Goal: Transaction & Acquisition: Purchase product/service

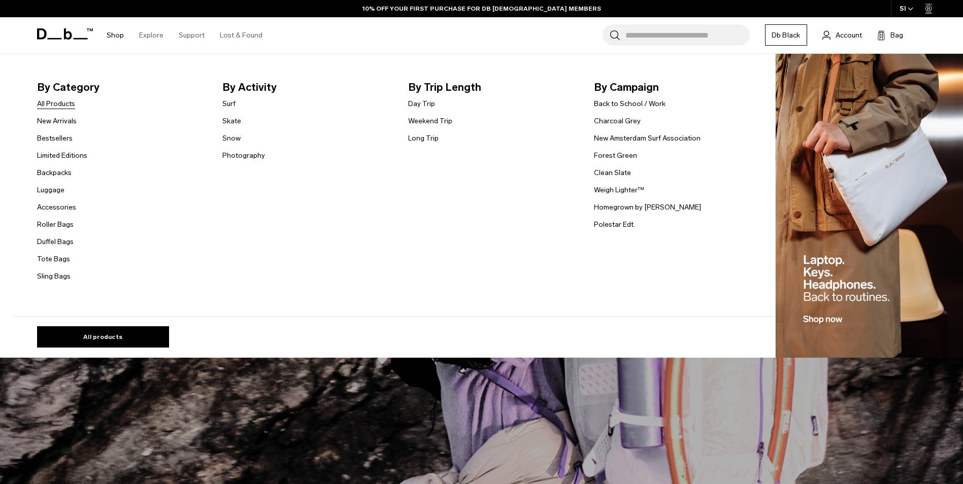
click at [55, 108] on link "All Products" at bounding box center [56, 103] width 38 height 11
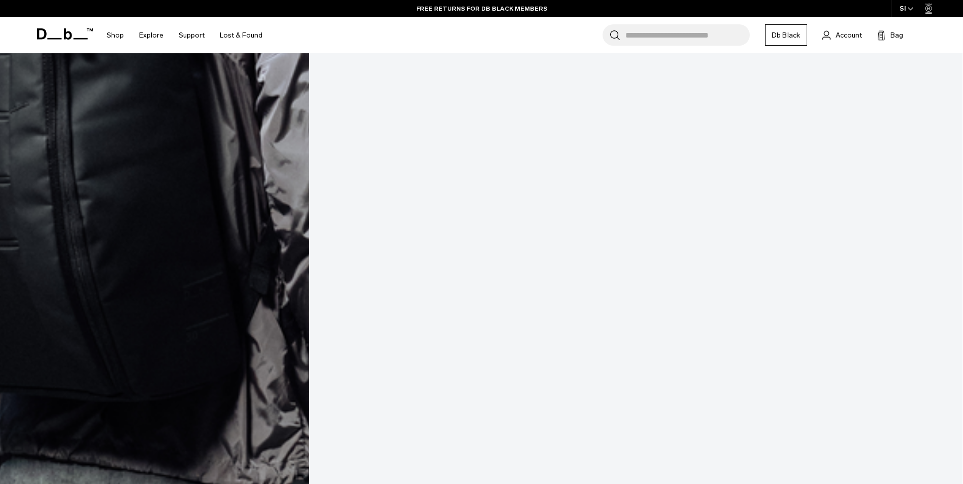
scroll to position [2602, 0]
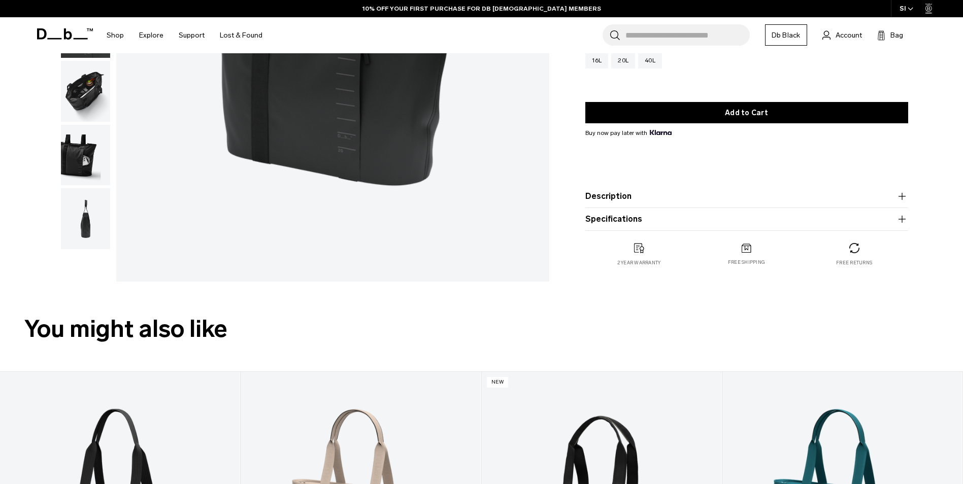
scroll to position [61, 0]
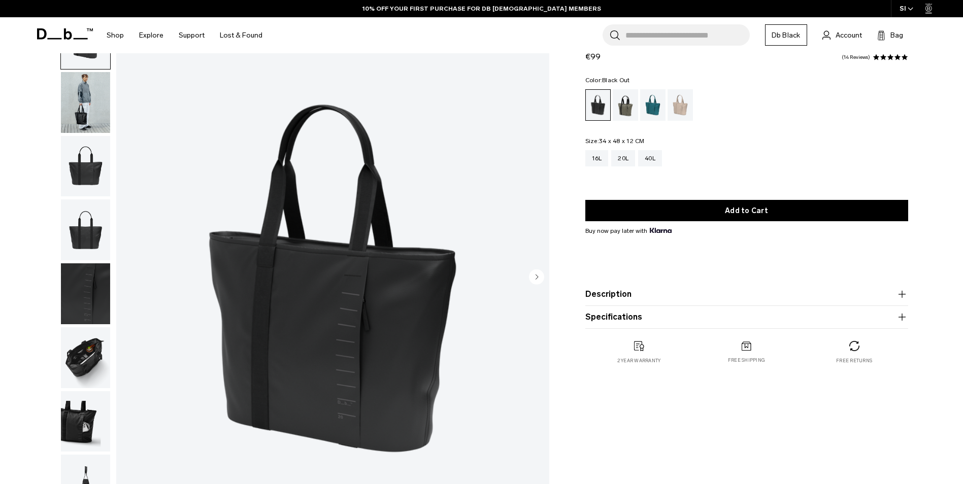
click at [532, 268] on img "1 / 8" at bounding box center [332, 278] width 433 height 541
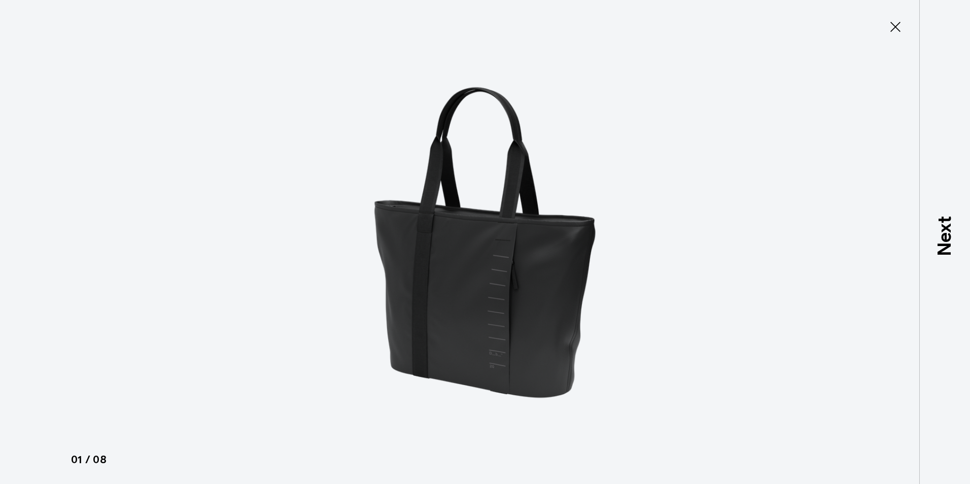
click at [893, 33] on icon at bounding box center [896, 27] width 16 height 16
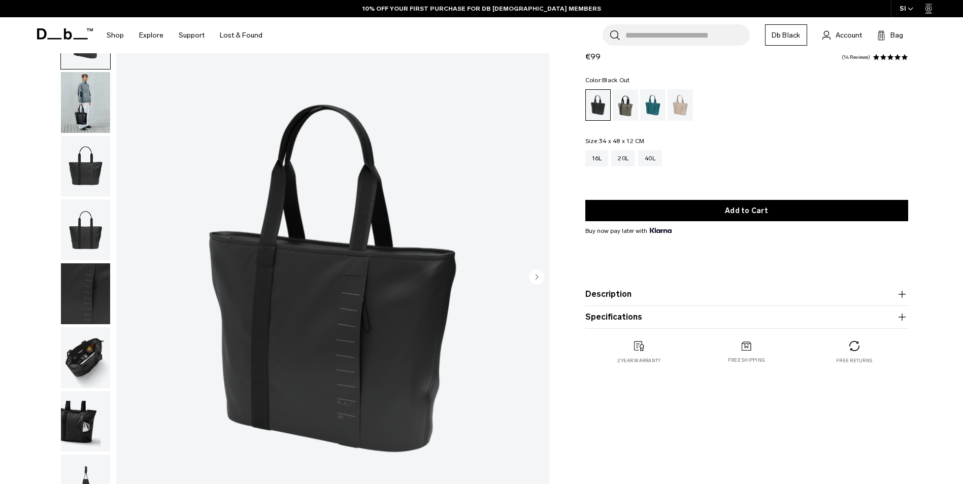
click at [539, 274] on circle "Next slide" at bounding box center [536, 276] width 15 height 15
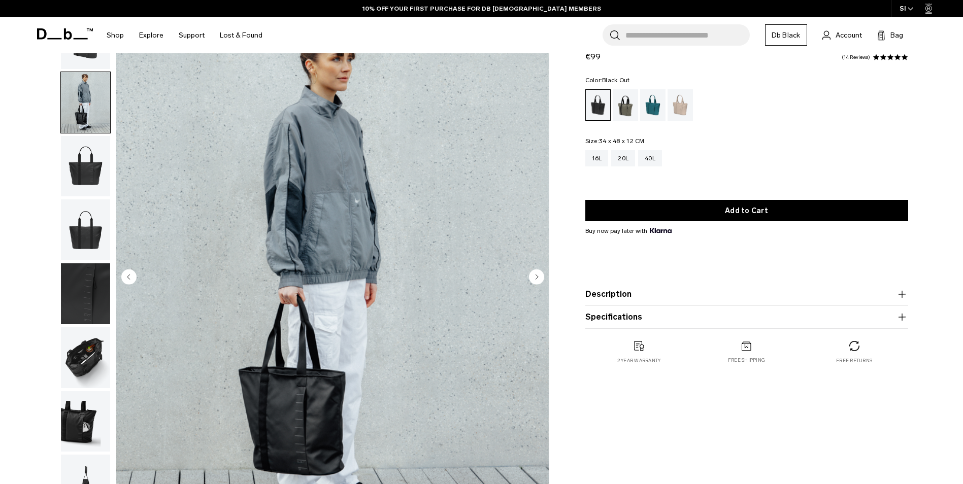
click at [539, 274] on circle "Next slide" at bounding box center [536, 276] width 15 height 15
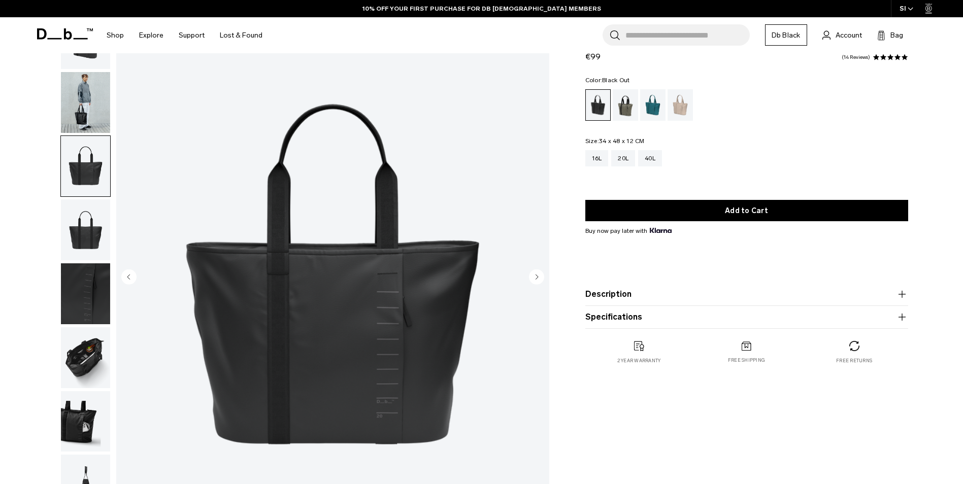
click at [539, 274] on circle "Next slide" at bounding box center [536, 276] width 15 height 15
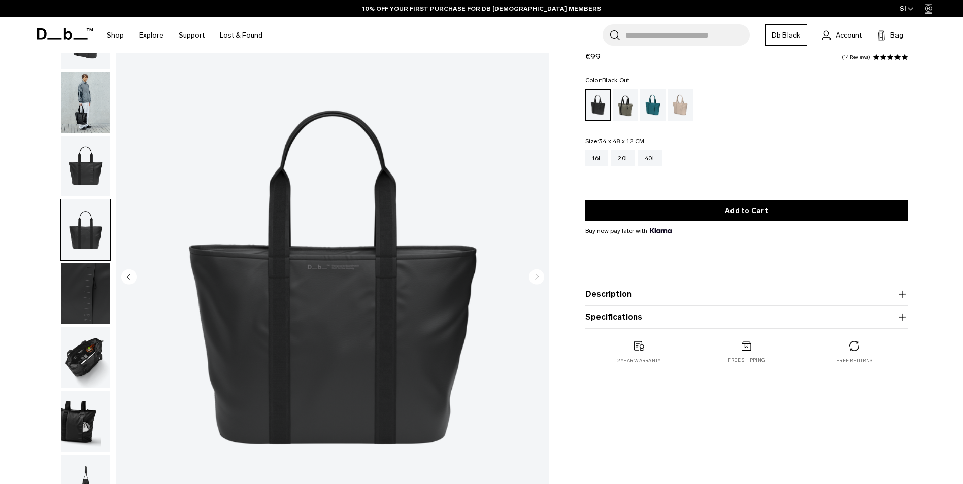
click at [539, 274] on circle "Next slide" at bounding box center [536, 276] width 15 height 15
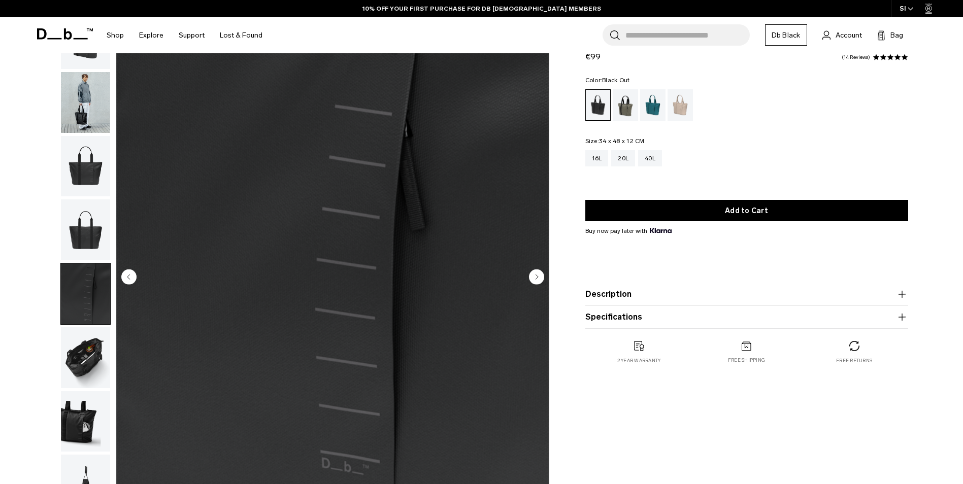
click at [539, 274] on circle "Next slide" at bounding box center [536, 276] width 15 height 15
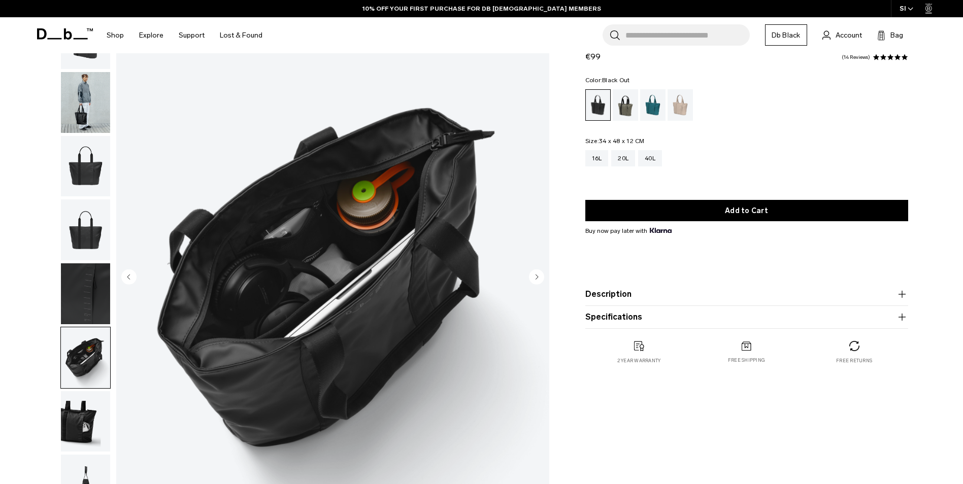
click at [539, 274] on circle "Next slide" at bounding box center [536, 276] width 15 height 15
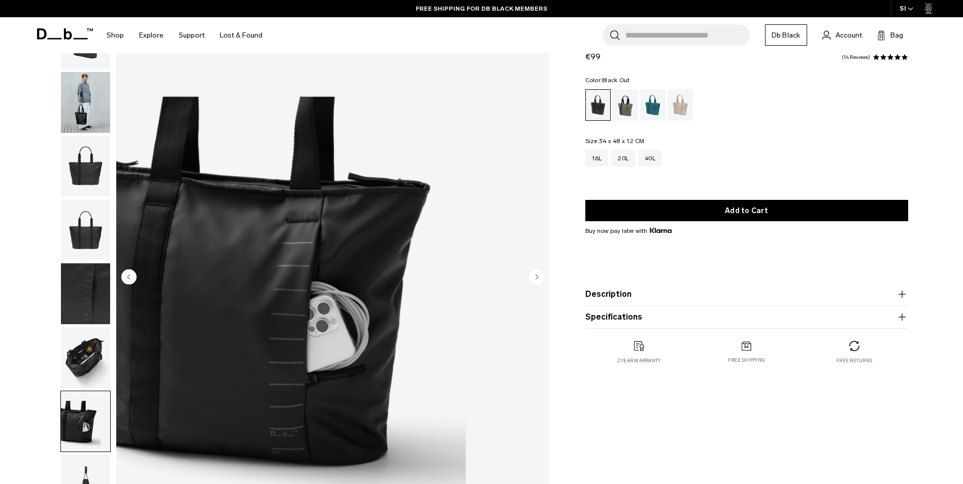
click at [539, 274] on circle "Next slide" at bounding box center [536, 276] width 15 height 15
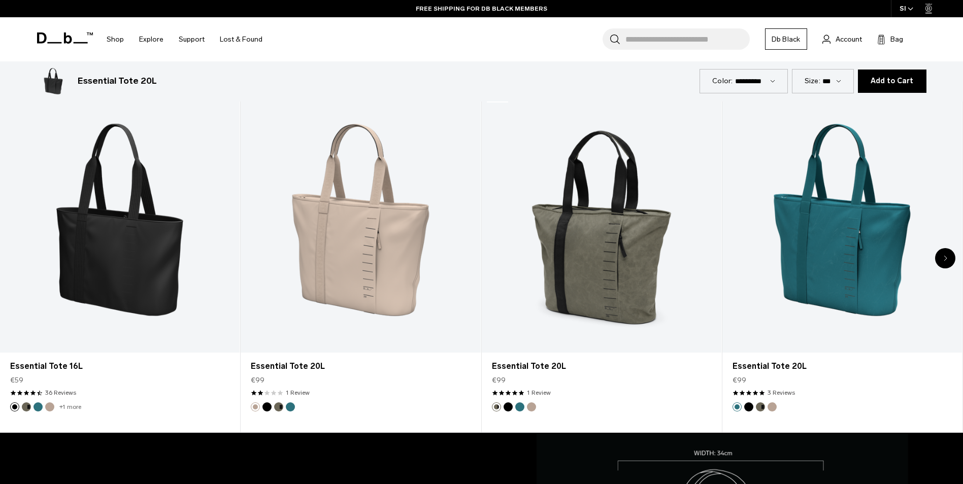
scroll to position [613, 0]
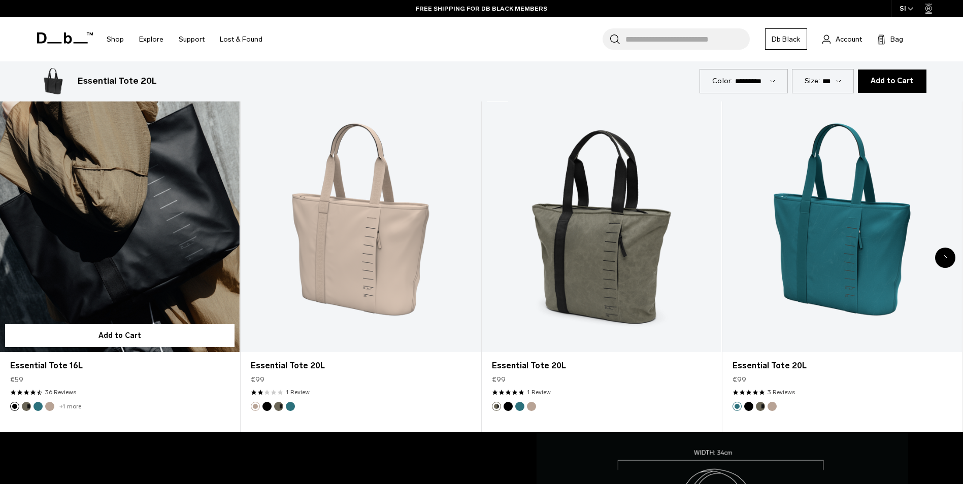
click at [123, 264] on link "Essential Tote 16L" at bounding box center [120, 219] width 240 height 266
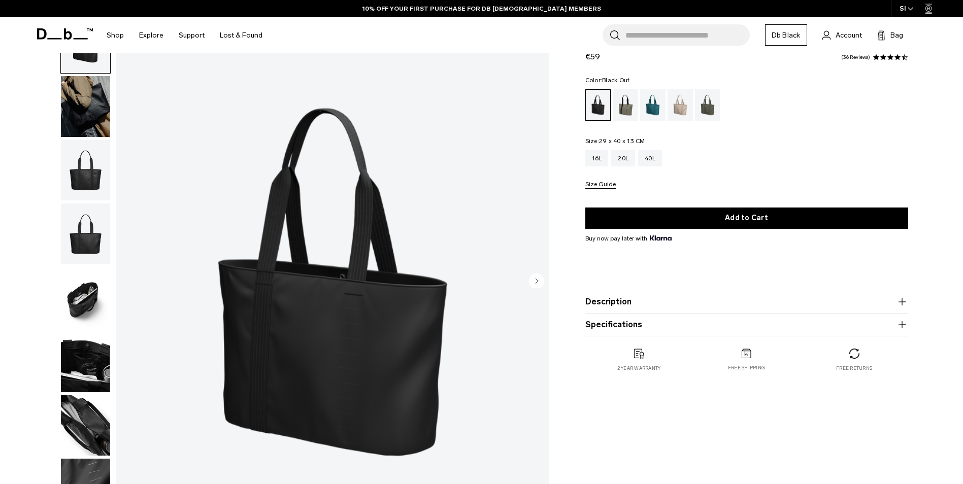
click at [534, 277] on circle "Next slide" at bounding box center [536, 280] width 15 height 15
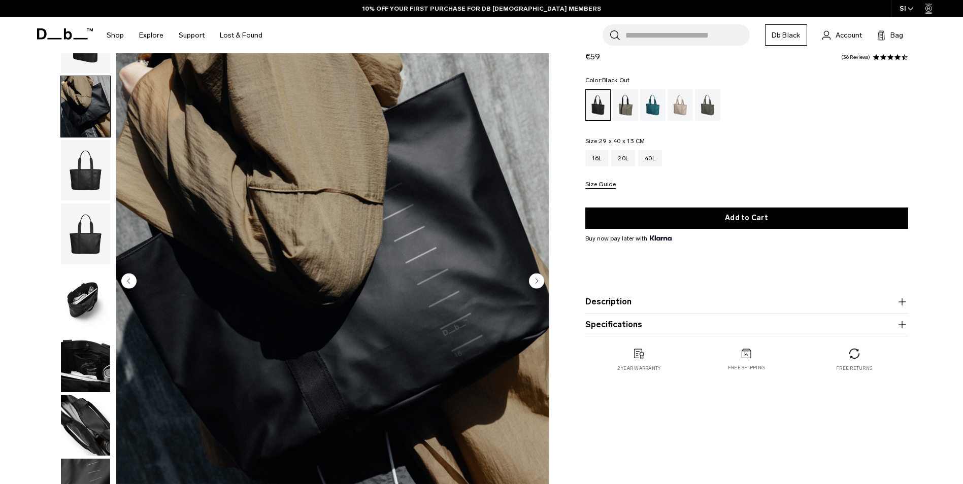
click at [534, 277] on circle "Next slide" at bounding box center [536, 280] width 15 height 15
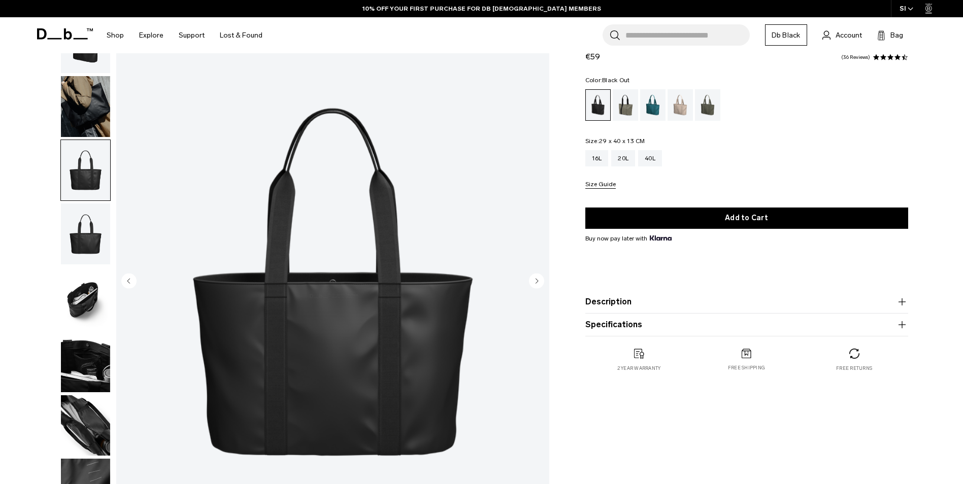
click at [534, 277] on circle "Next slide" at bounding box center [536, 280] width 15 height 15
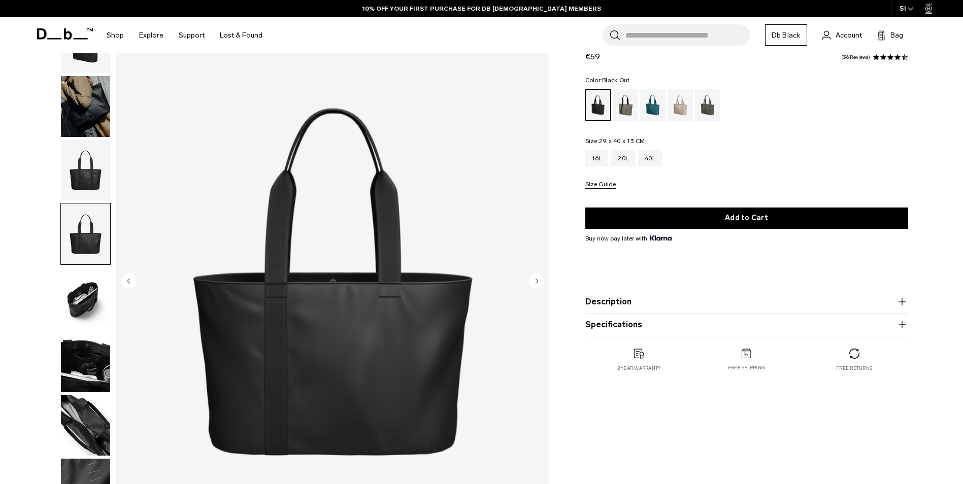
click at [534, 277] on circle "Next slide" at bounding box center [536, 280] width 15 height 15
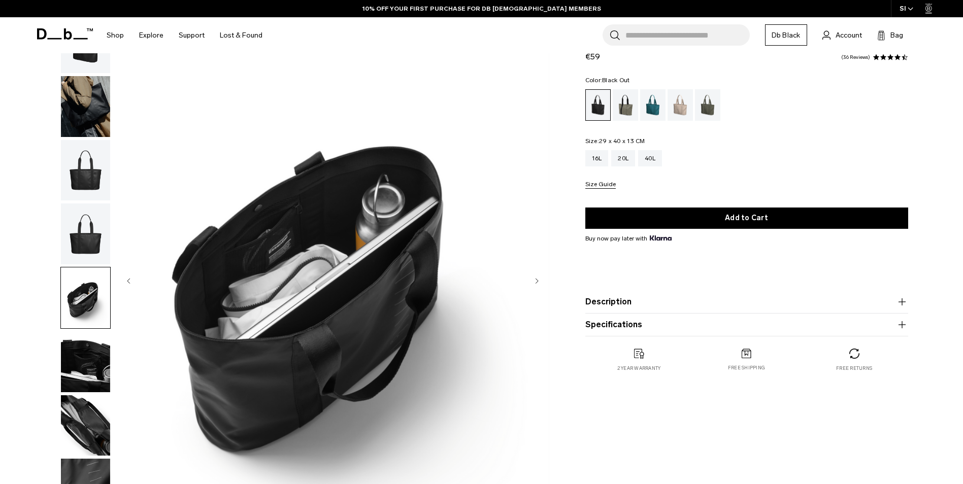
click at [534, 277] on circle "Next slide" at bounding box center [536, 280] width 15 height 15
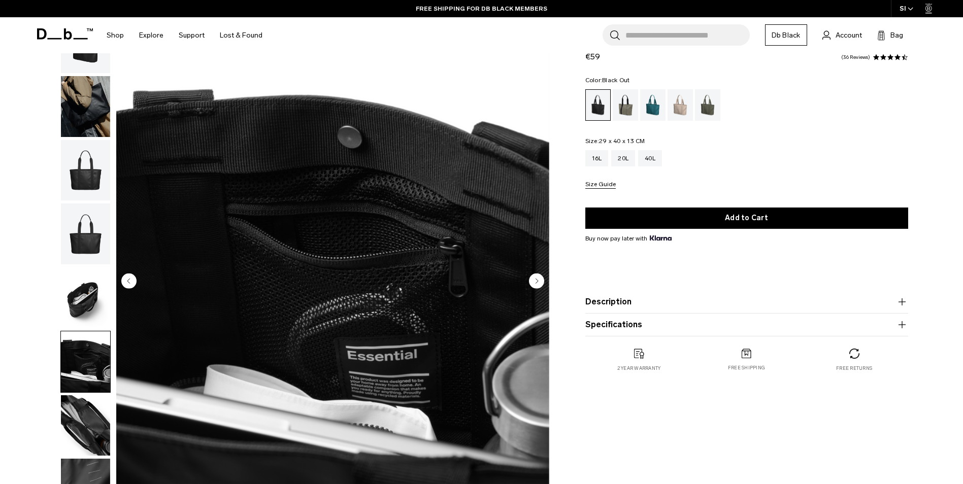
click at [534, 277] on circle "Next slide" at bounding box center [536, 280] width 15 height 15
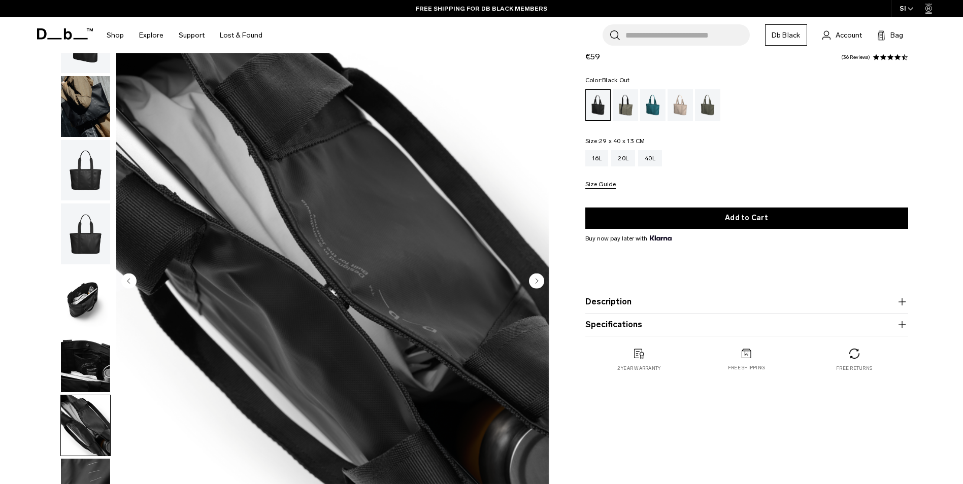
click at [534, 277] on circle "Next slide" at bounding box center [536, 280] width 15 height 15
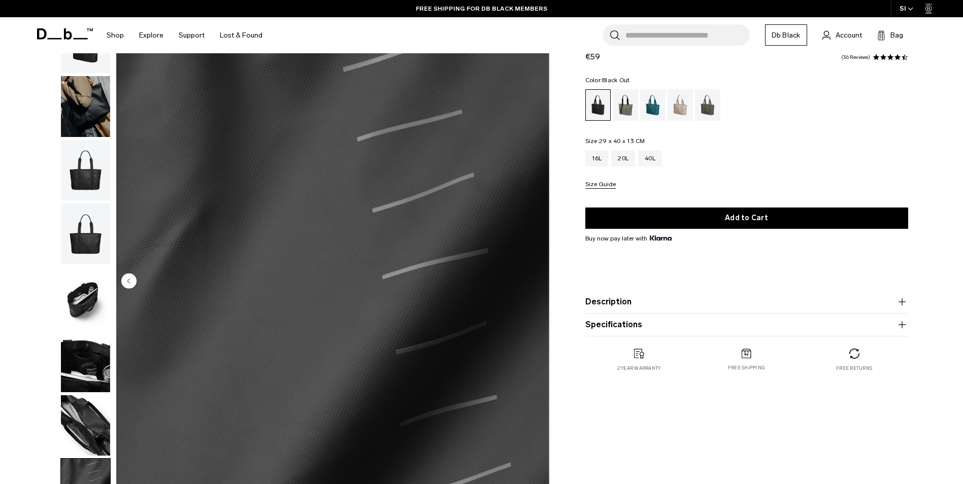
click at [534, 277] on img "8 / 8" at bounding box center [332, 282] width 433 height 541
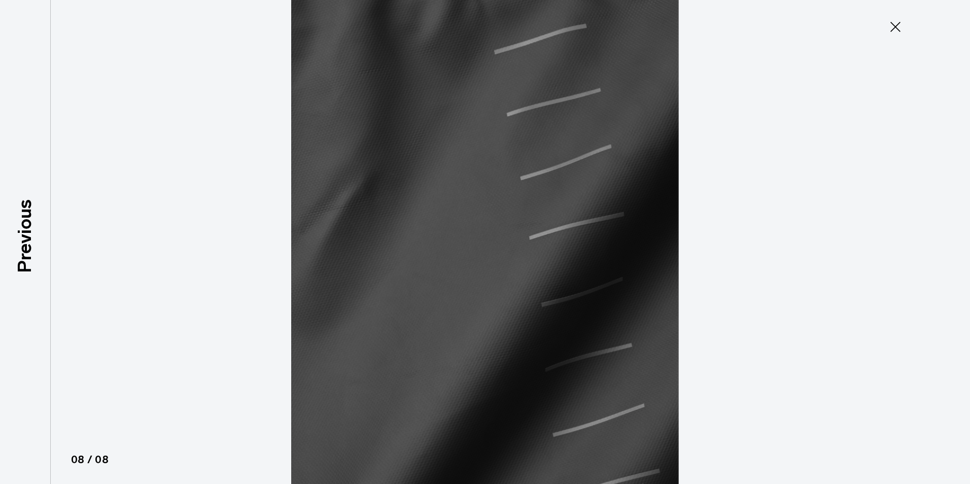
click at [900, 33] on icon at bounding box center [896, 27] width 16 height 16
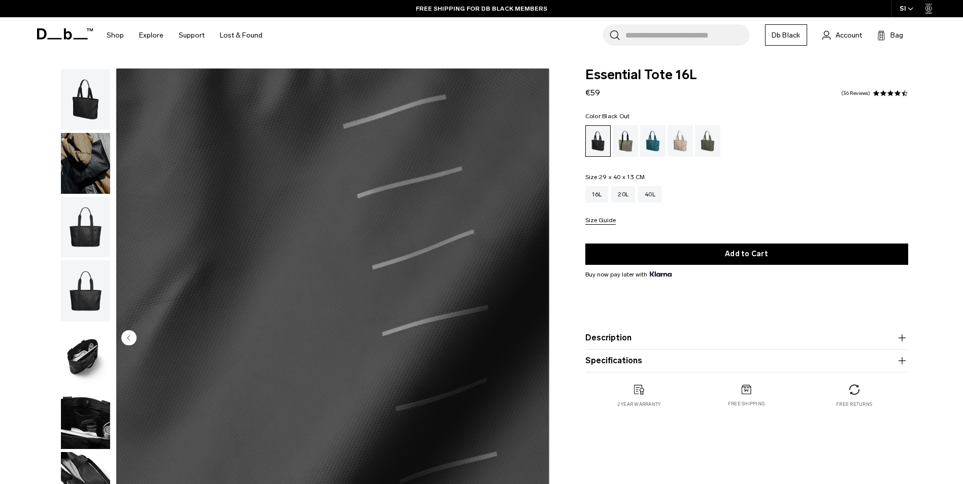
click at [100, 137] on img "button" at bounding box center [85, 163] width 49 height 61
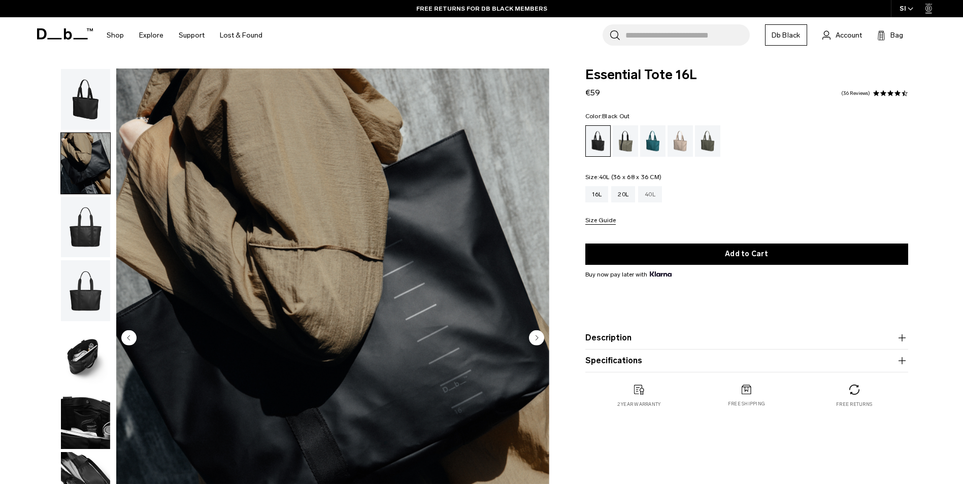
click at [648, 198] on div "40L" at bounding box center [650, 194] width 24 height 16
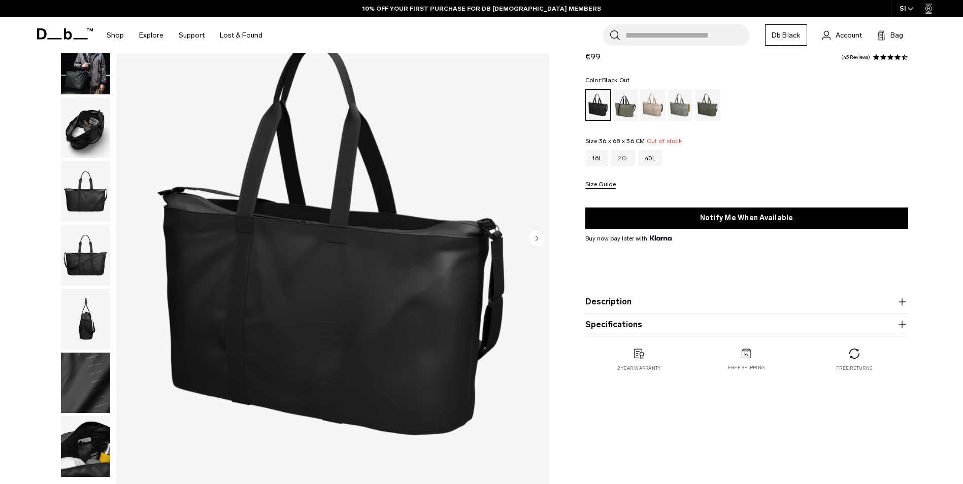
click at [625, 159] on div "20L" at bounding box center [623, 158] width 24 height 16
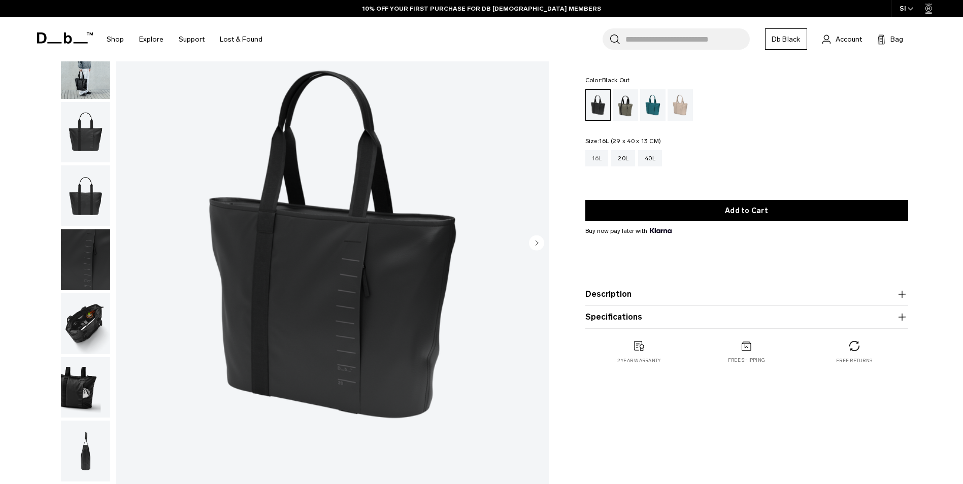
click at [596, 158] on div "16L" at bounding box center [596, 158] width 23 height 16
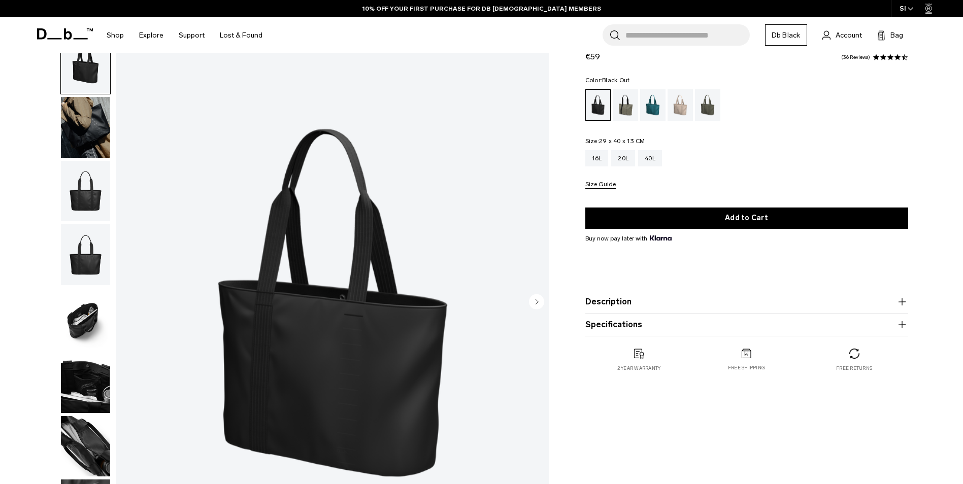
click at [88, 128] on img "button" at bounding box center [85, 127] width 49 height 61
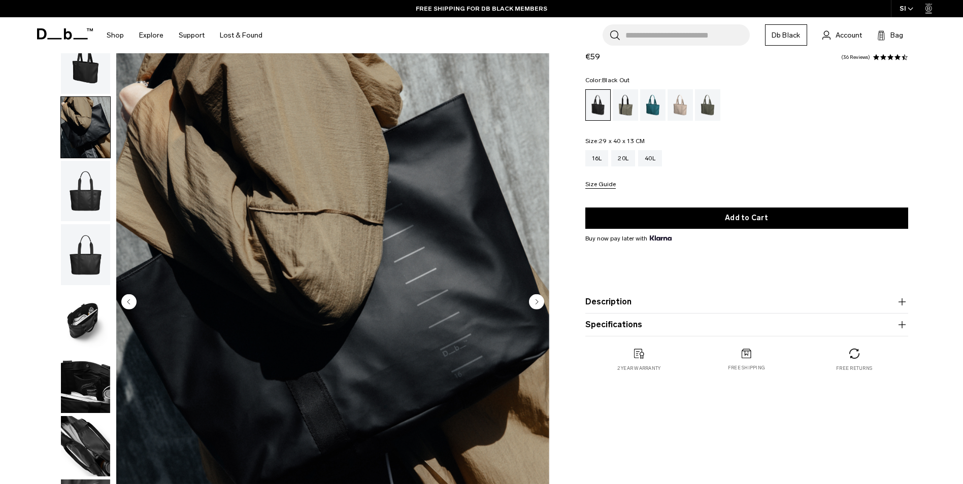
click at [748, 301] on button "Description" at bounding box center [746, 302] width 323 height 12
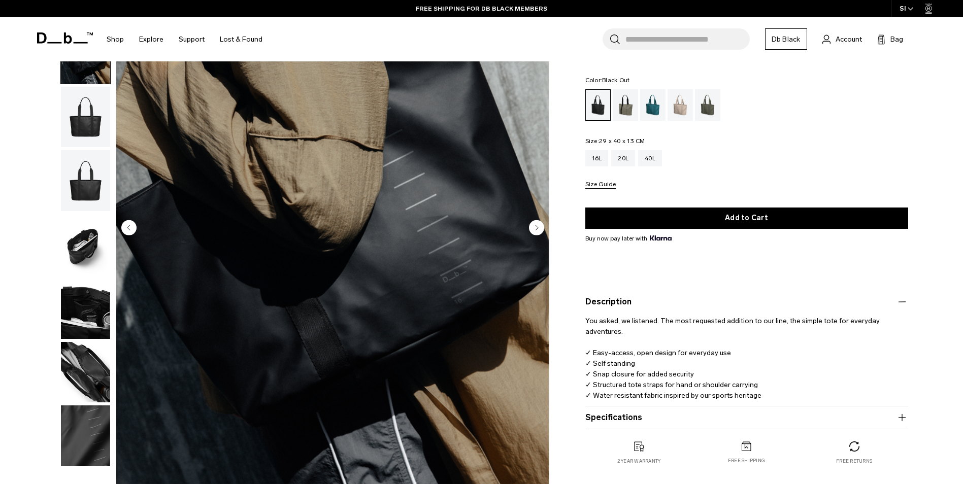
scroll to position [111, 0]
click at [99, 239] on img "button" at bounding box center [85, 243] width 49 height 61
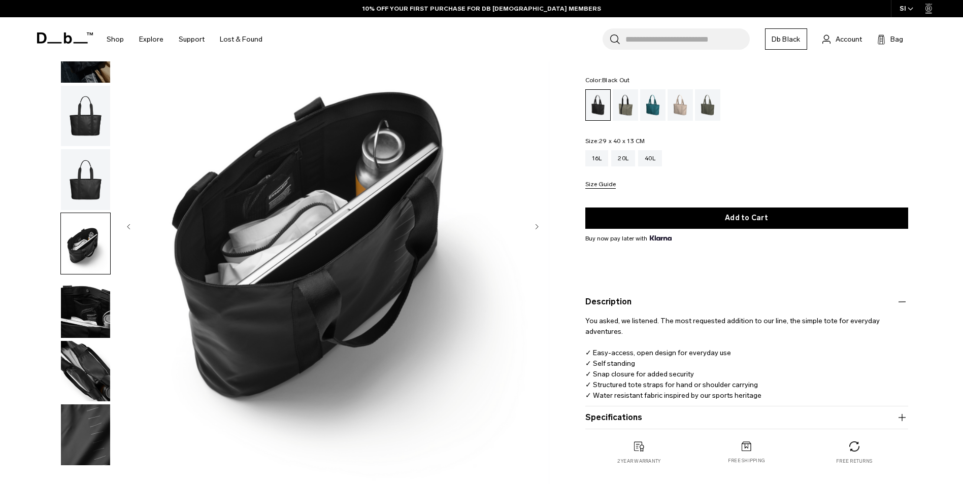
click at [93, 186] on img "button" at bounding box center [85, 179] width 49 height 61
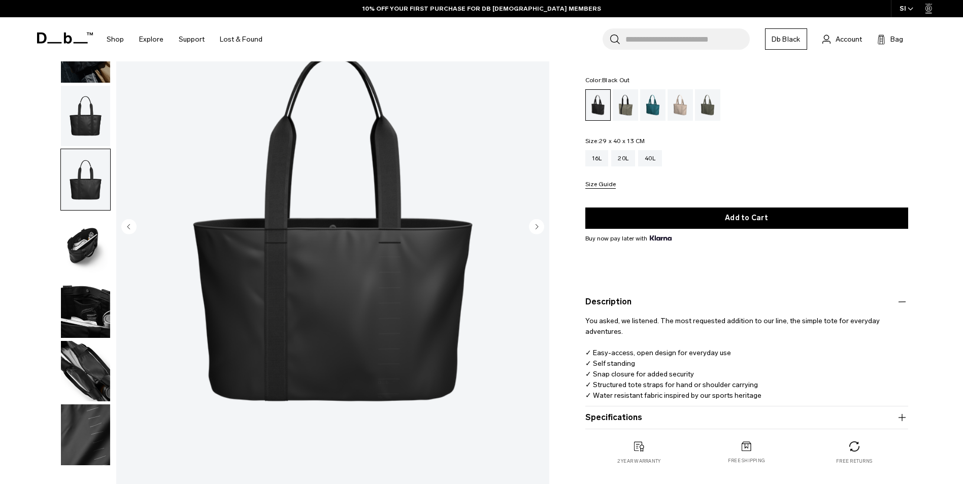
scroll to position [0, 0]
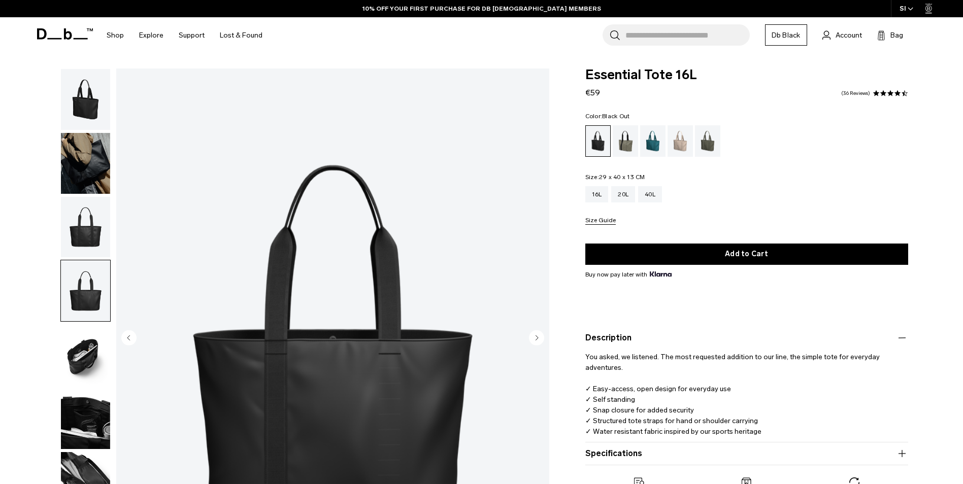
click at [77, 154] on img "button" at bounding box center [85, 163] width 49 height 61
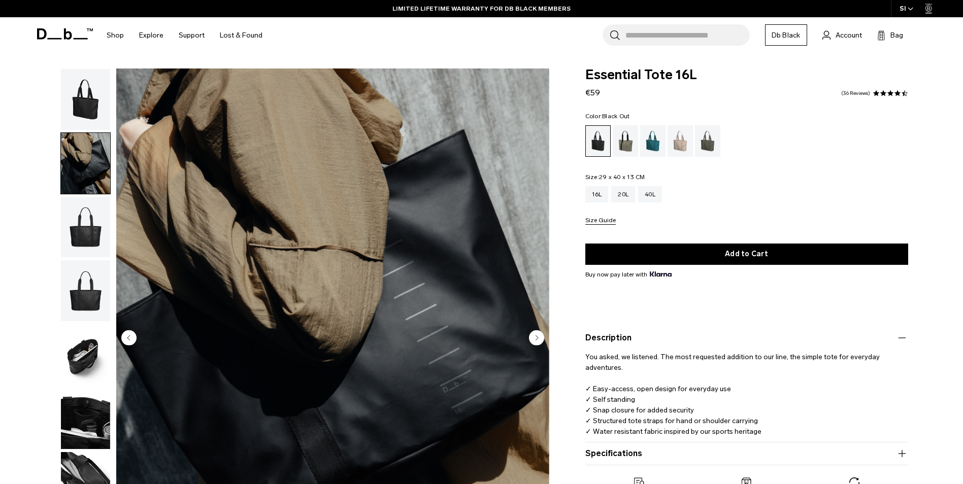
click at [84, 112] on img "button" at bounding box center [85, 99] width 49 height 61
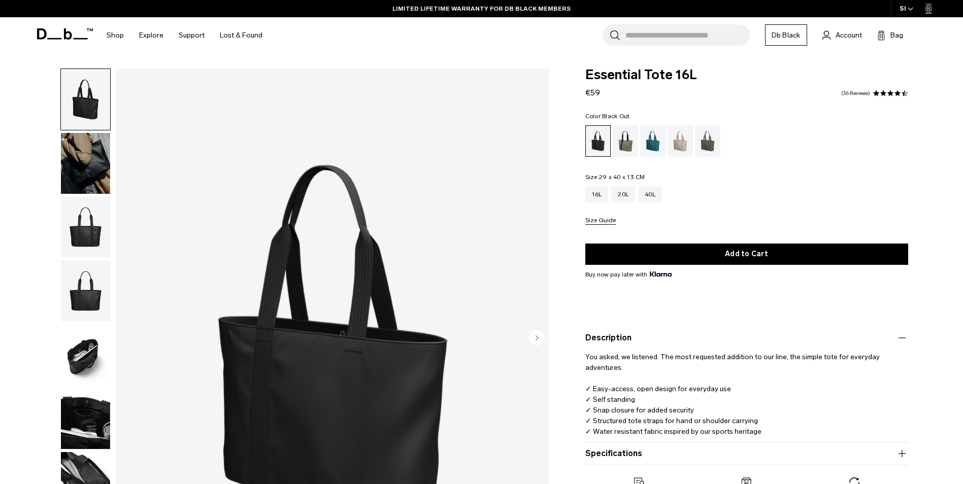
click at [95, 232] on img "button" at bounding box center [85, 227] width 49 height 61
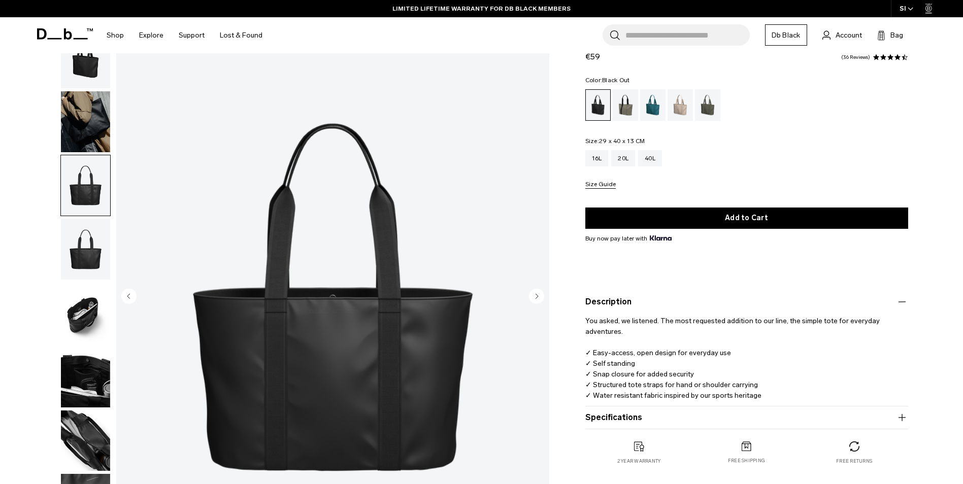
scroll to position [43, 0]
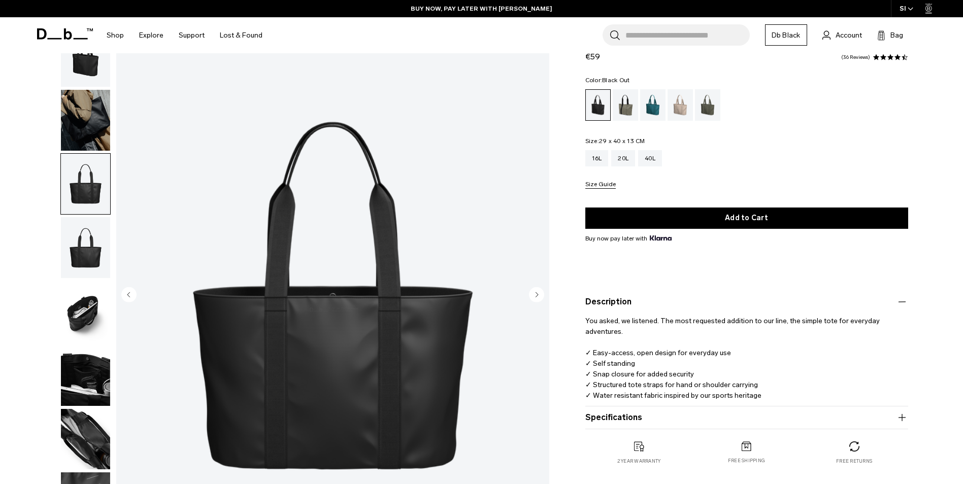
click at [77, 284] on img "button" at bounding box center [85, 311] width 49 height 61
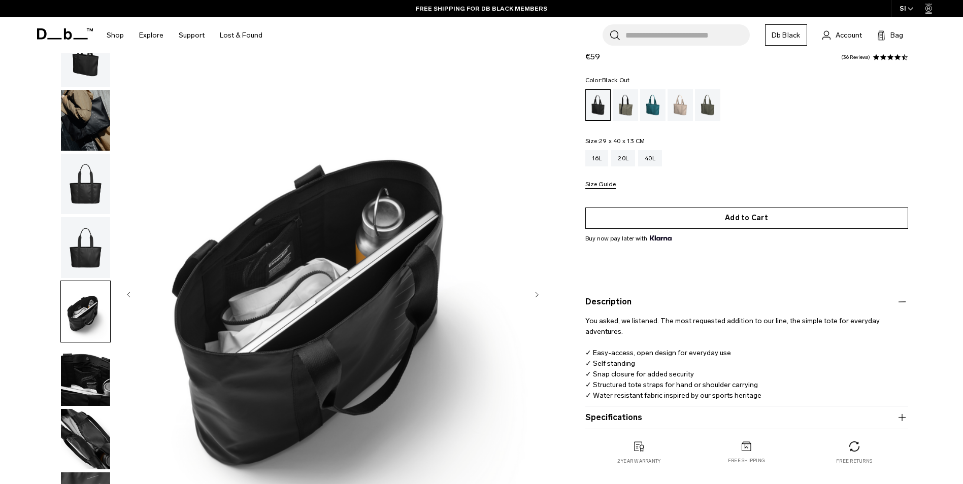
click at [758, 215] on button "Add to Cart" at bounding box center [746, 218] width 323 height 21
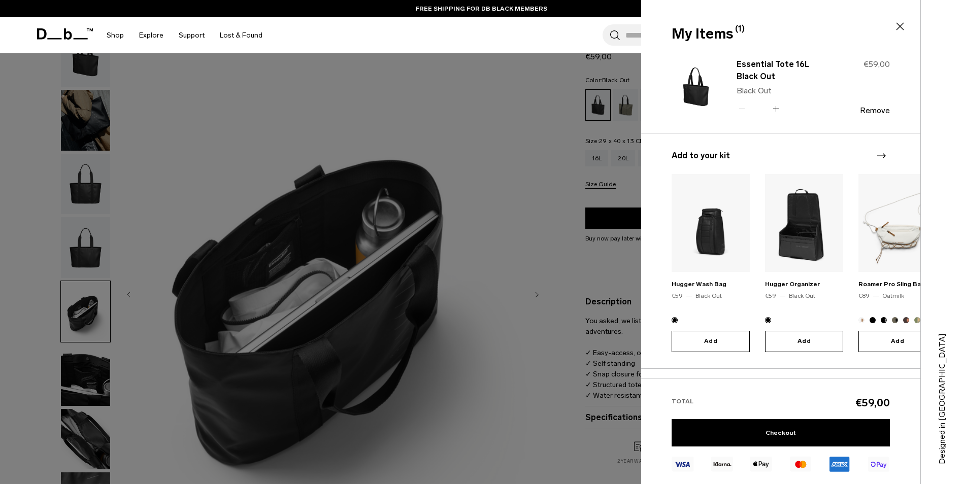
click at [429, 123] on div at bounding box center [481, 242] width 963 height 484
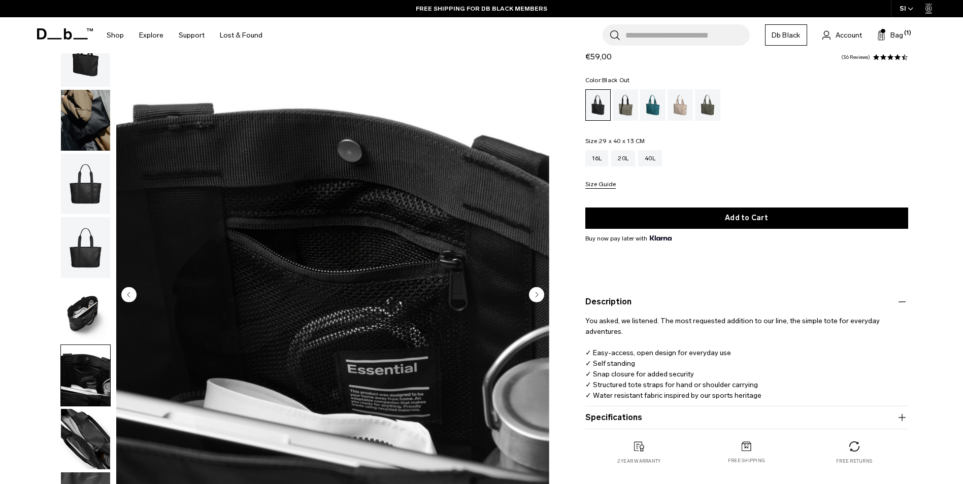
click at [0, 0] on html "Skip to content BUY NOW, PAY LATER WITH KLARNA 10% OFF YOUR FIRST PURCHASE FOR …" at bounding box center [481, 199] width 963 height 484
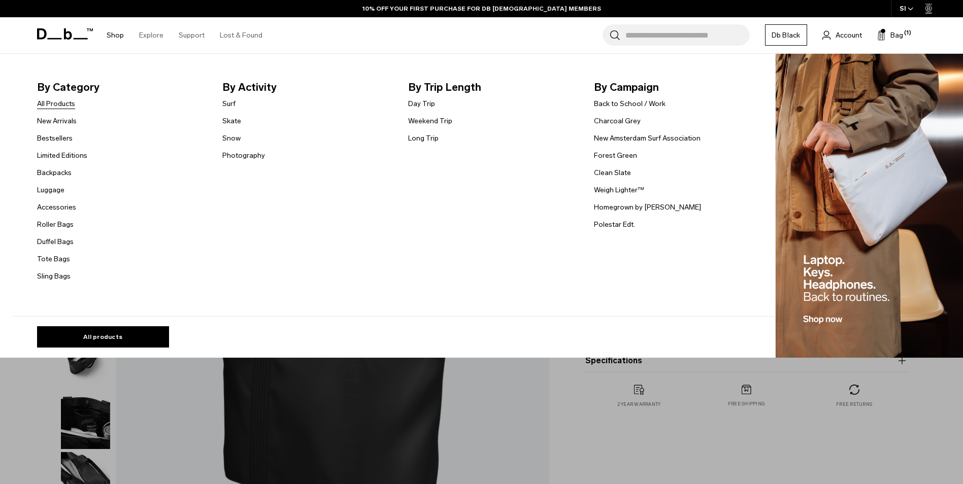
click at [73, 103] on link "All Products" at bounding box center [56, 103] width 38 height 11
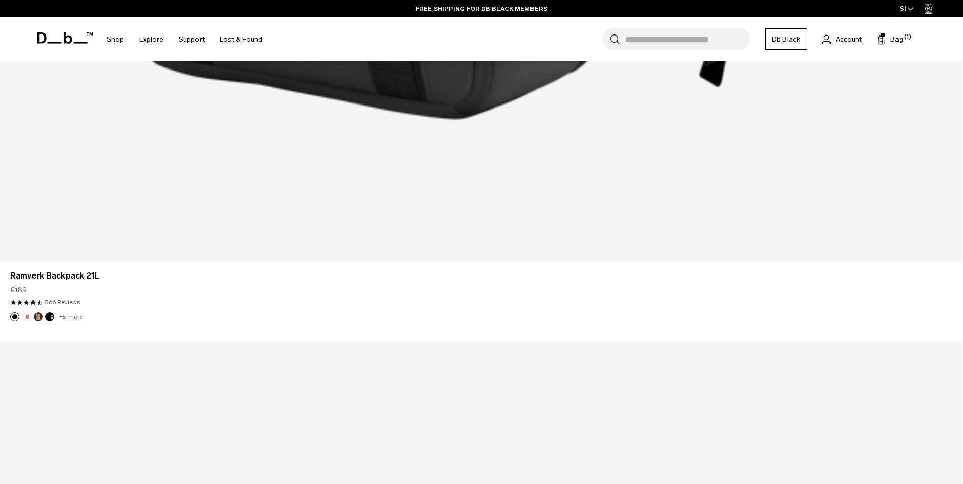
scroll to position [4084, 0]
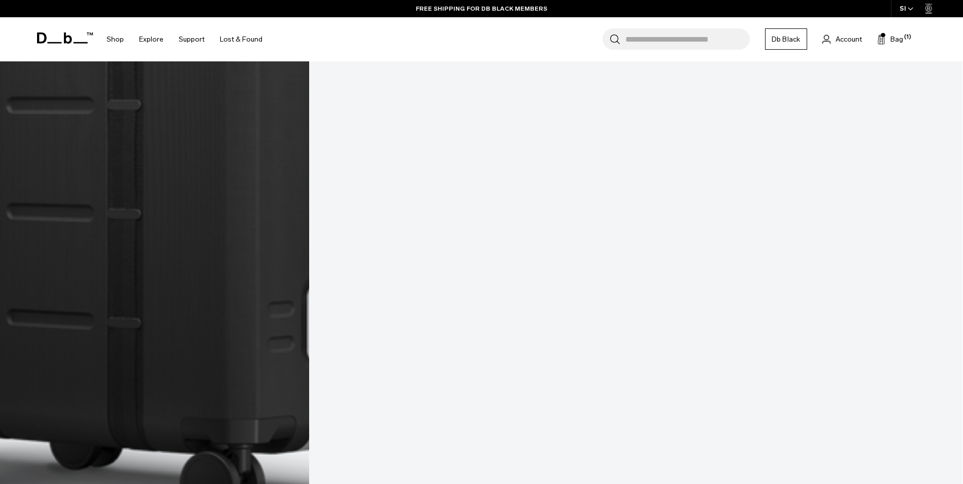
scroll to position [7589, 0]
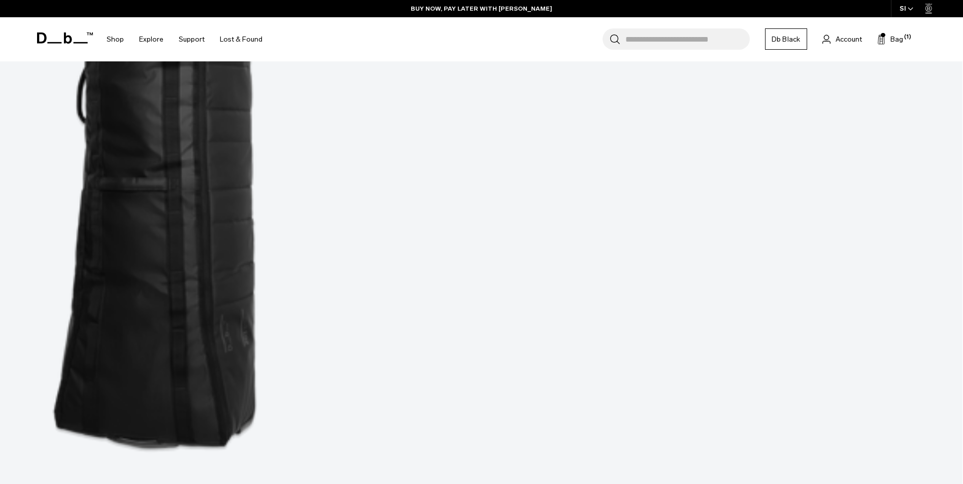
scroll to position [11131, 0]
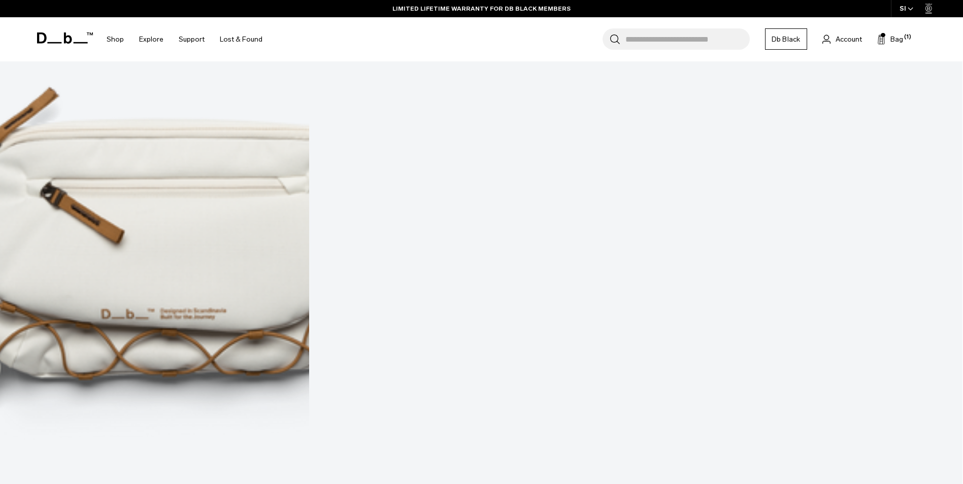
scroll to position [14550, 0]
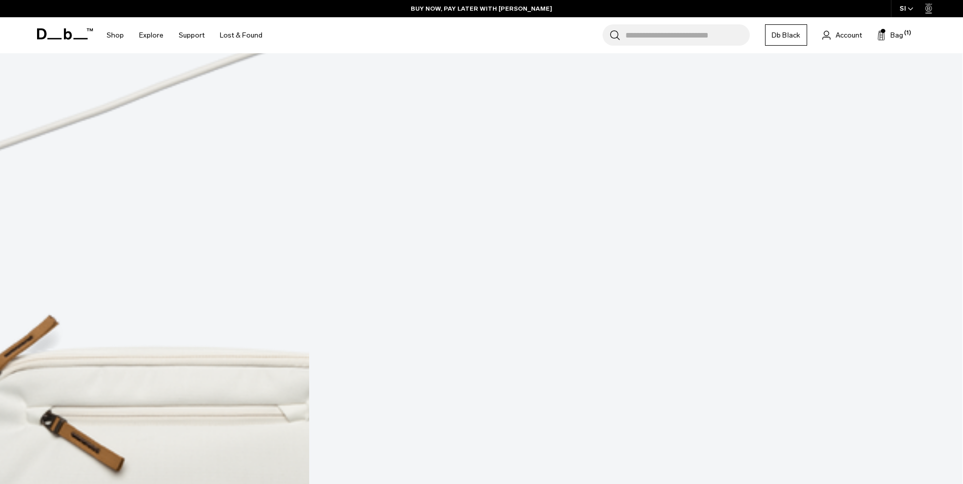
scroll to position [14442, 0]
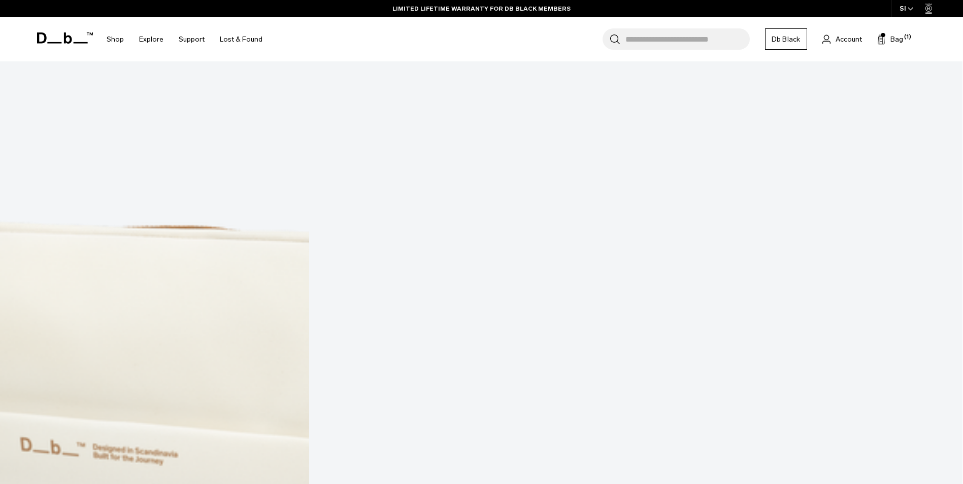
scroll to position [17904, 0]
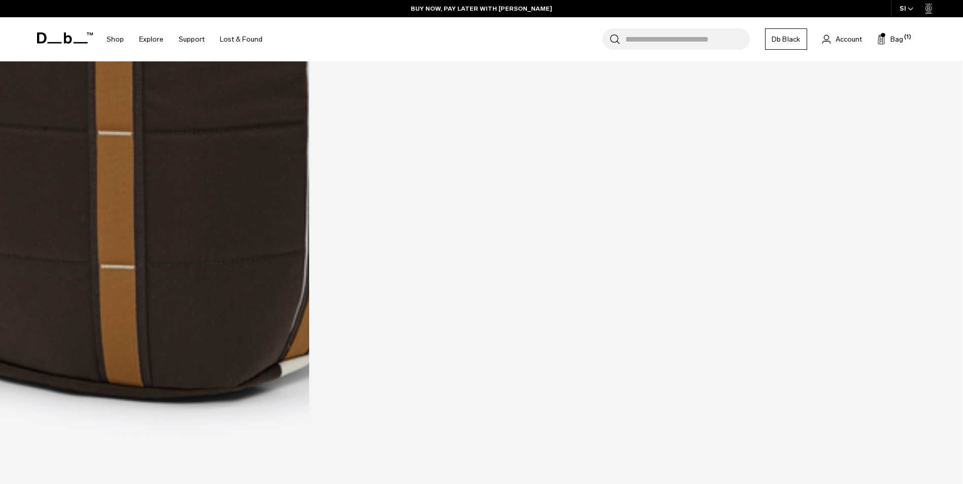
scroll to position [20655, 0]
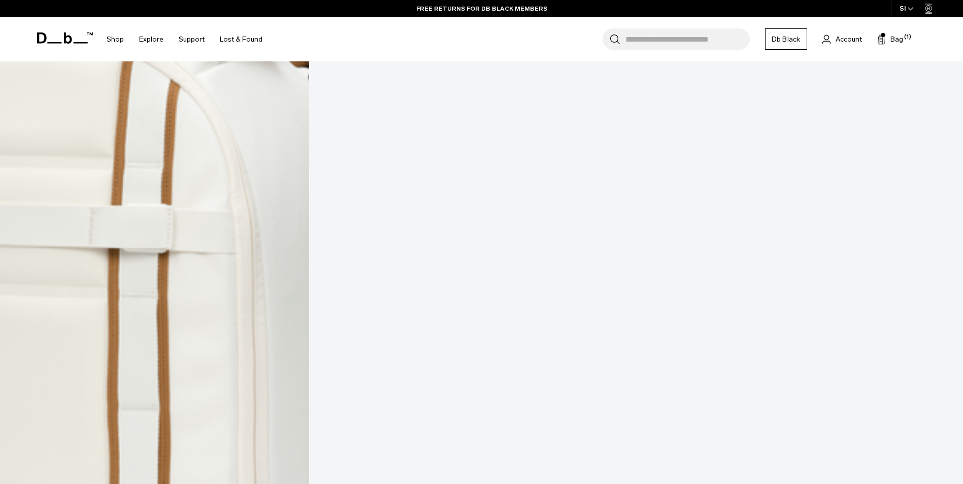
scroll to position [21495, 0]
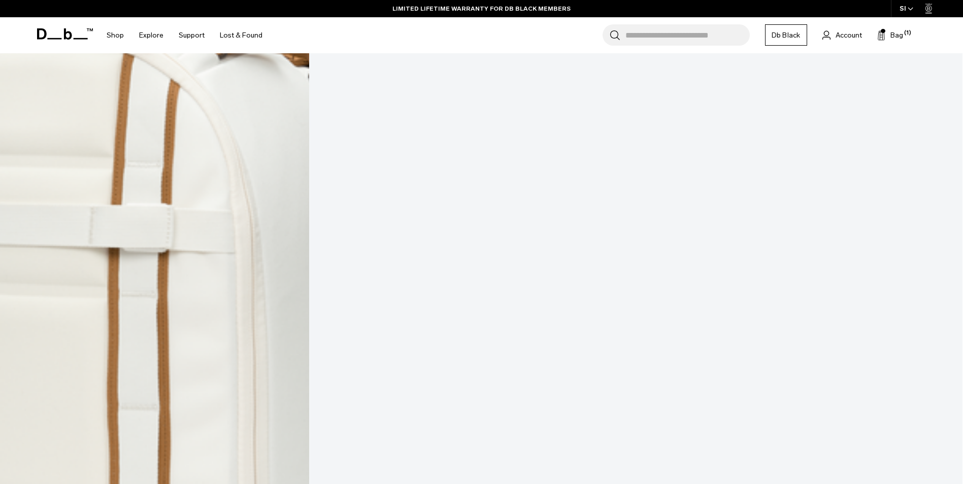
scroll to position [21406, 0]
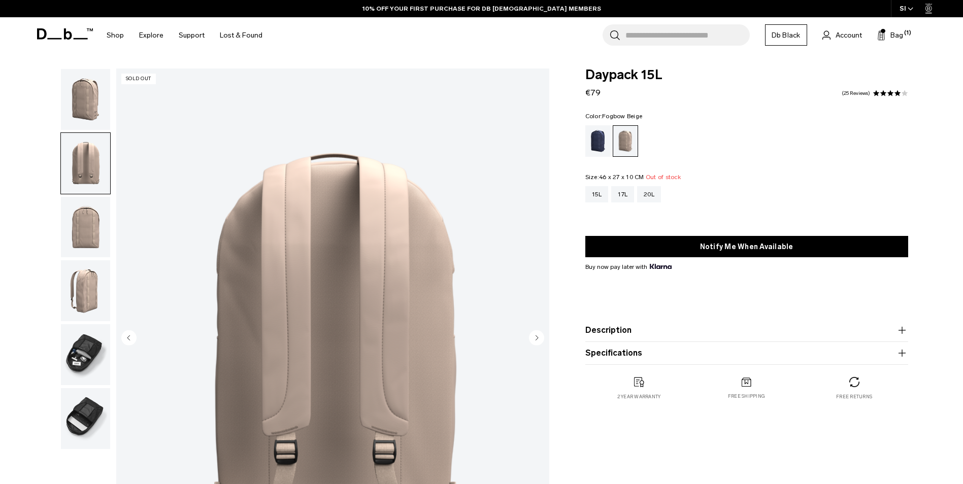
click at [80, 212] on img "button" at bounding box center [85, 227] width 49 height 61
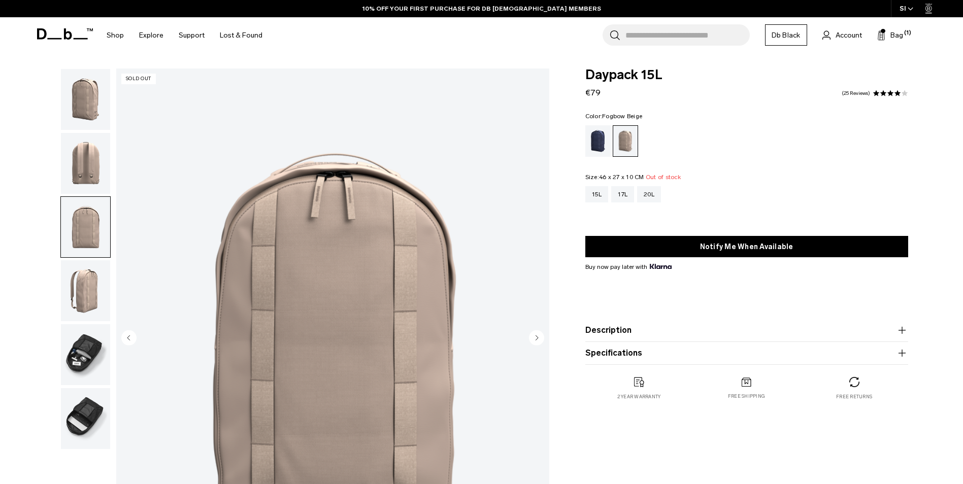
click at [81, 278] on img "button" at bounding box center [85, 290] width 49 height 61
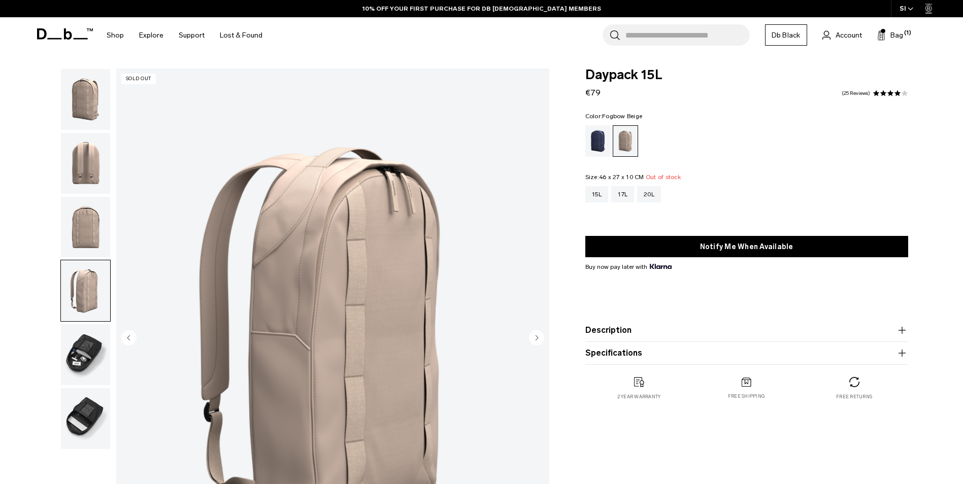
scroll to position [116, 0]
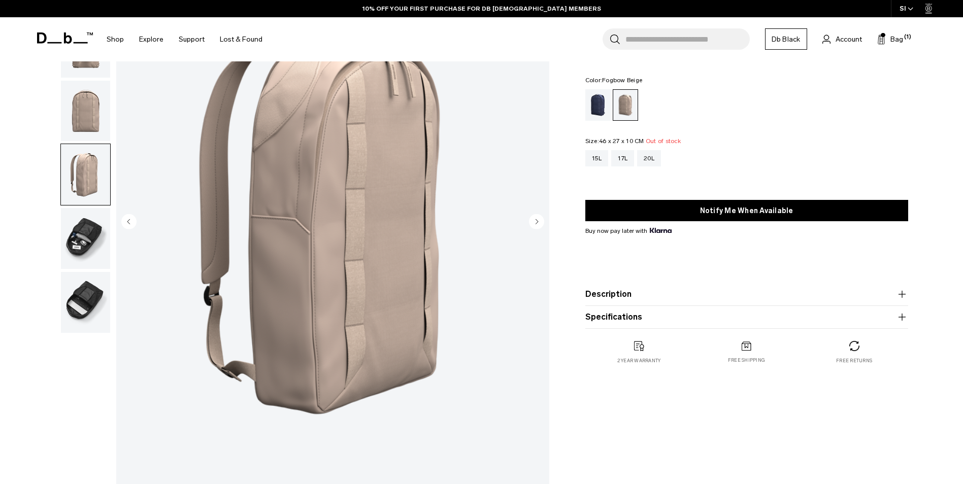
click at [91, 250] on img "button" at bounding box center [85, 238] width 49 height 61
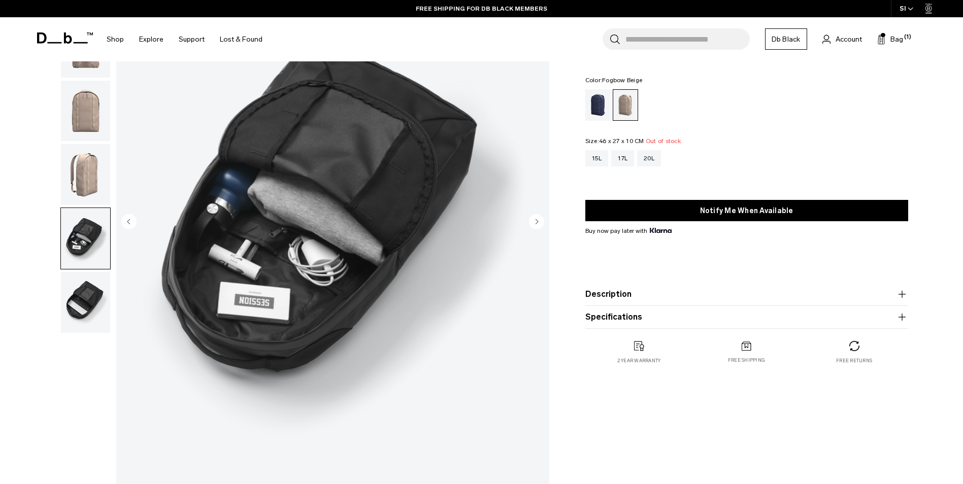
click at [89, 305] on img "button" at bounding box center [85, 302] width 49 height 61
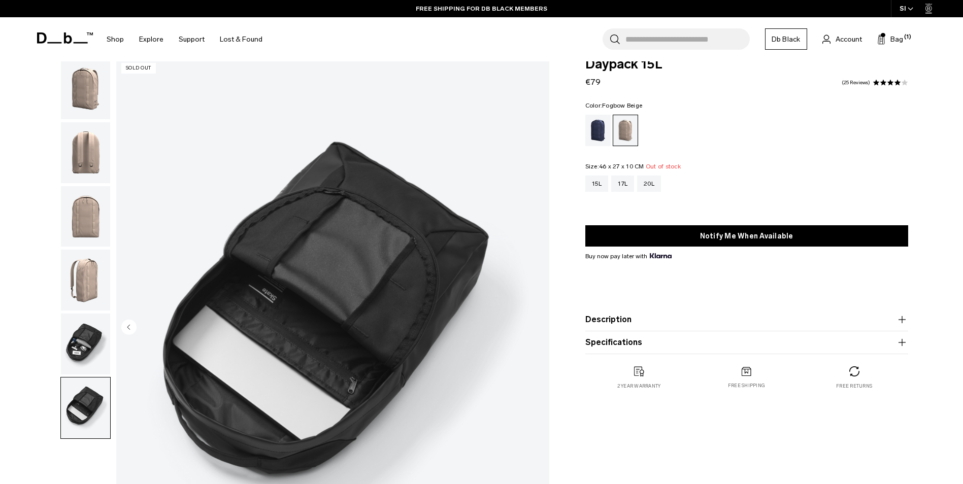
scroll to position [6, 0]
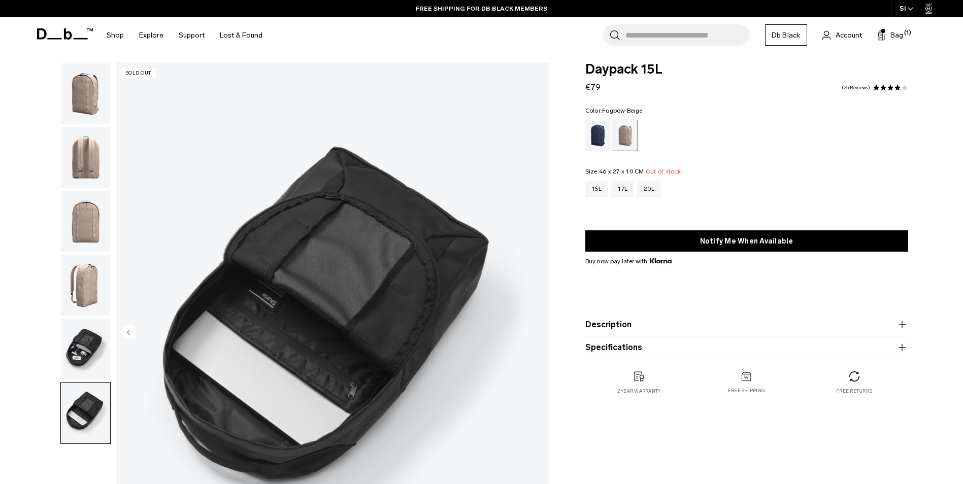
click at [73, 106] on img "button" at bounding box center [85, 93] width 49 height 61
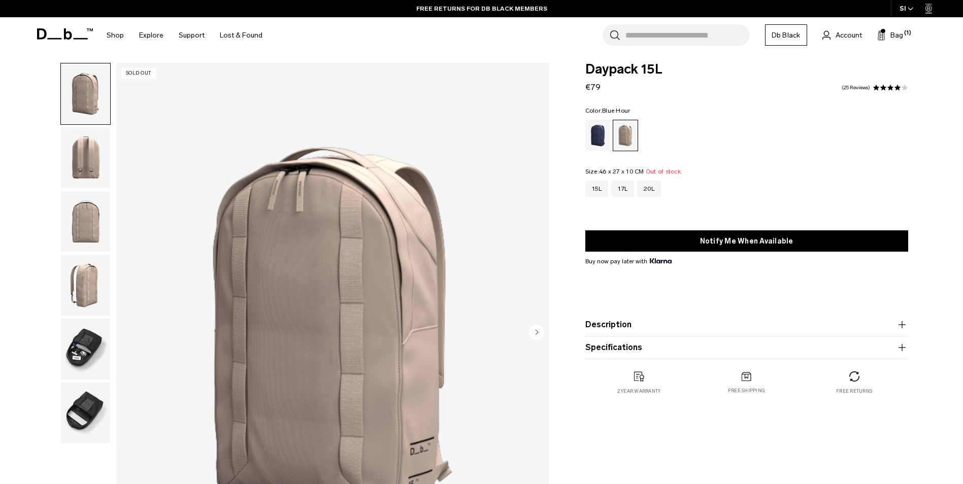
click at [608, 138] on div "Blue Hour" at bounding box center [598, 135] width 26 height 31
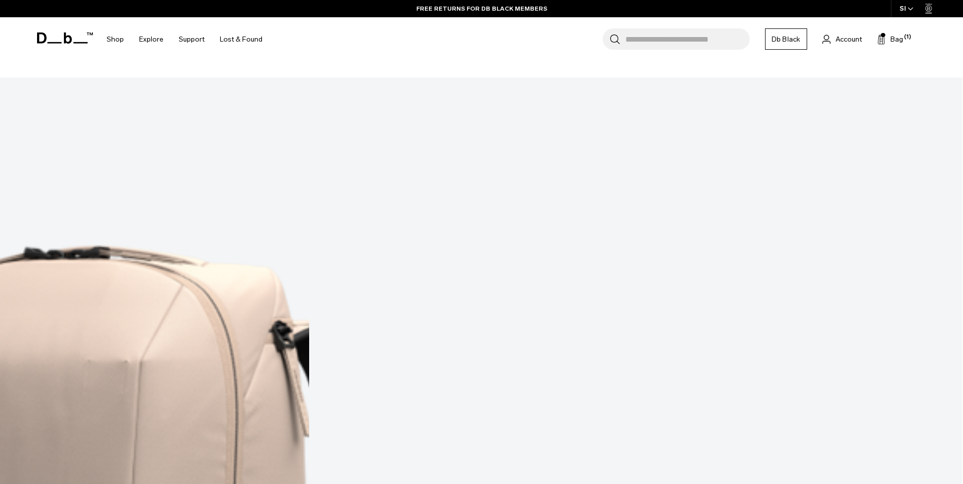
scroll to position [3729, 0]
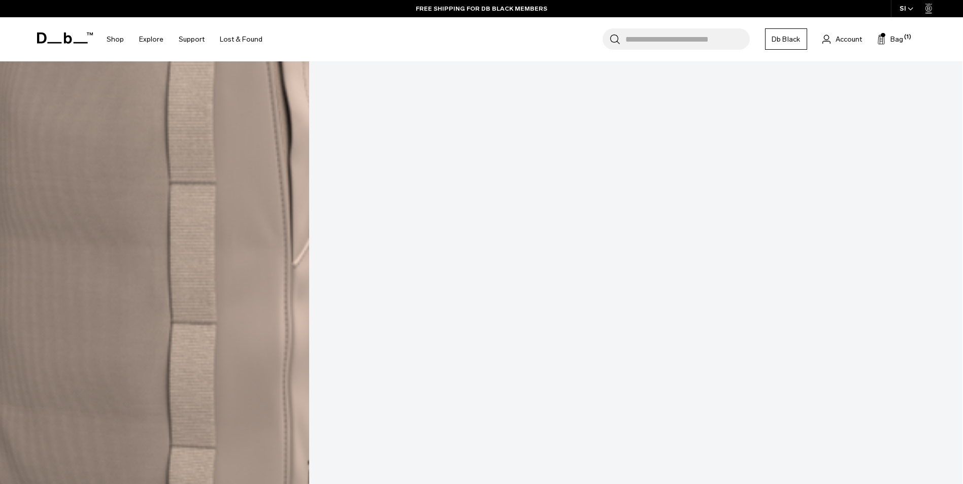
scroll to position [651, 0]
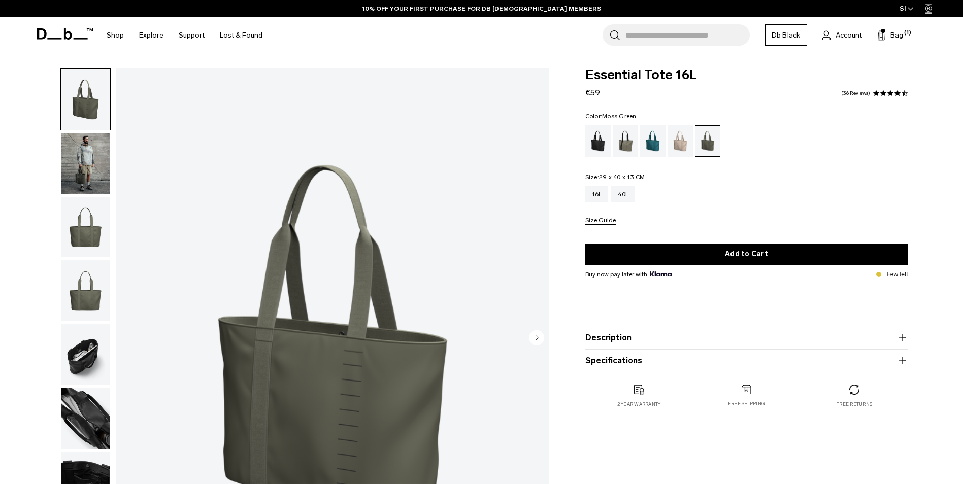
click at [91, 182] on img "button" at bounding box center [85, 163] width 49 height 61
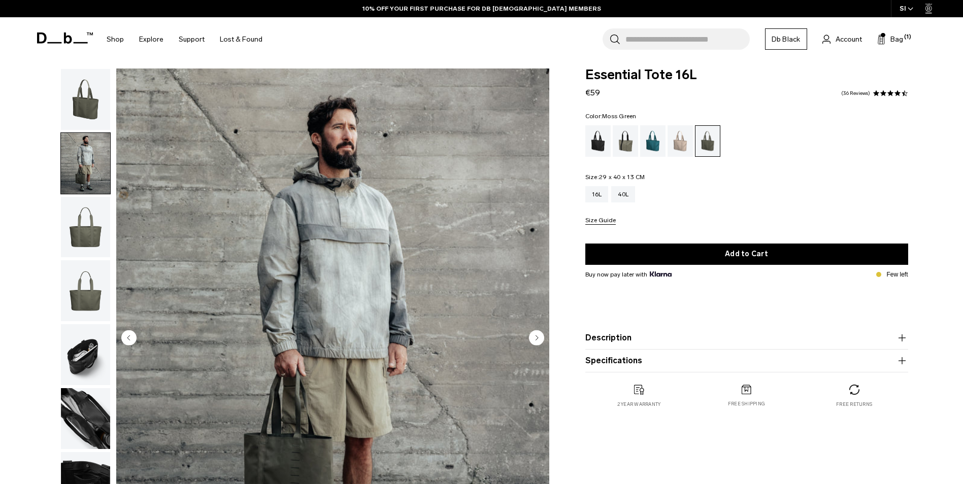
scroll to position [102, 0]
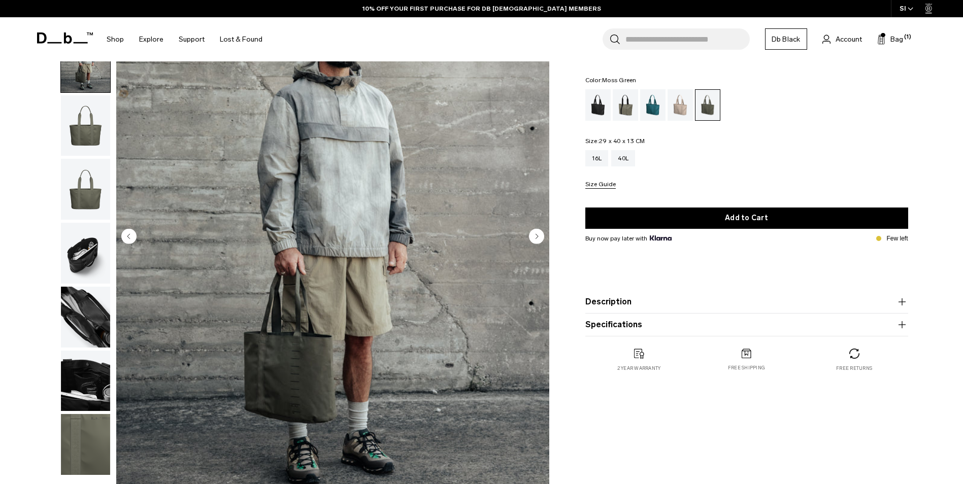
click at [84, 136] on img "button" at bounding box center [85, 125] width 49 height 61
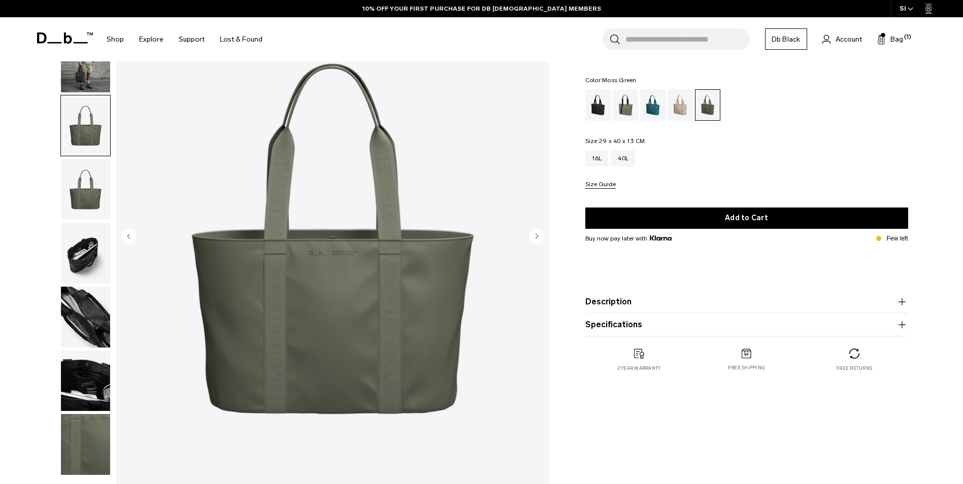
click at [88, 183] on img "button" at bounding box center [85, 189] width 49 height 61
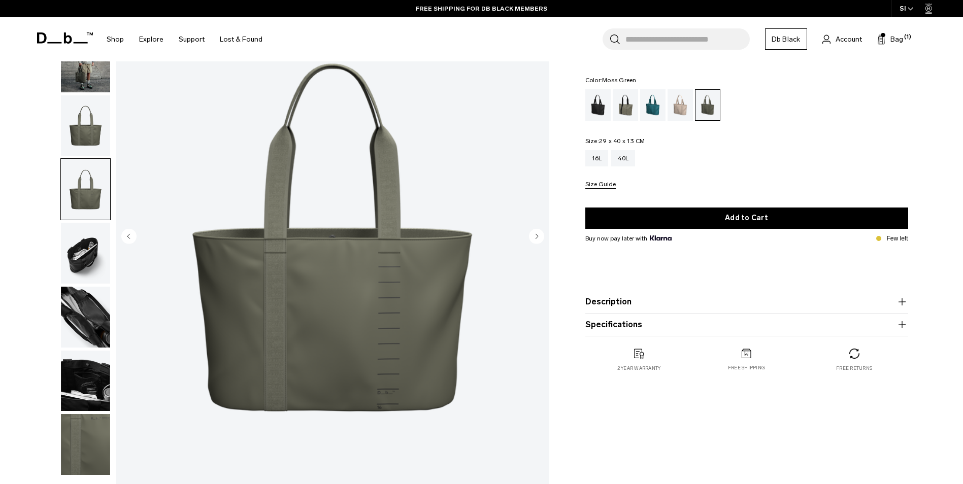
click at [88, 232] on img "button" at bounding box center [85, 253] width 49 height 61
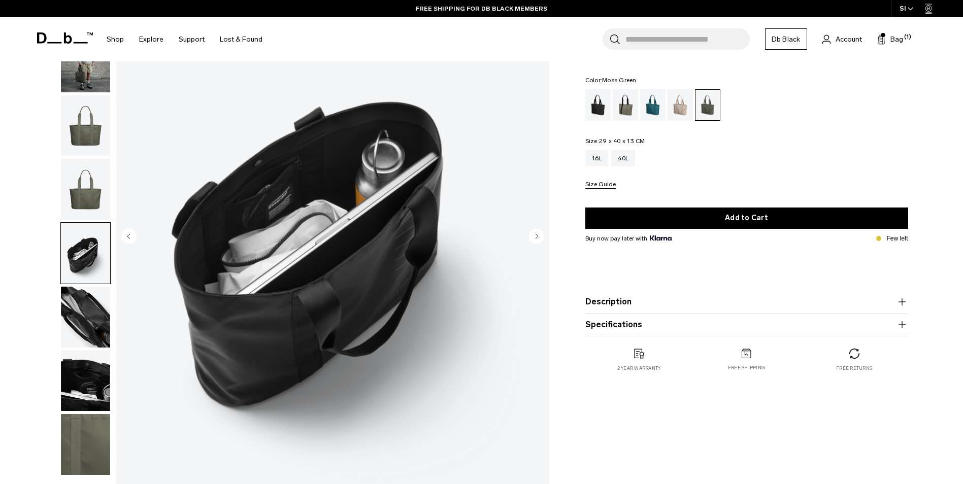
click at [88, 122] on img "button" at bounding box center [85, 125] width 49 height 61
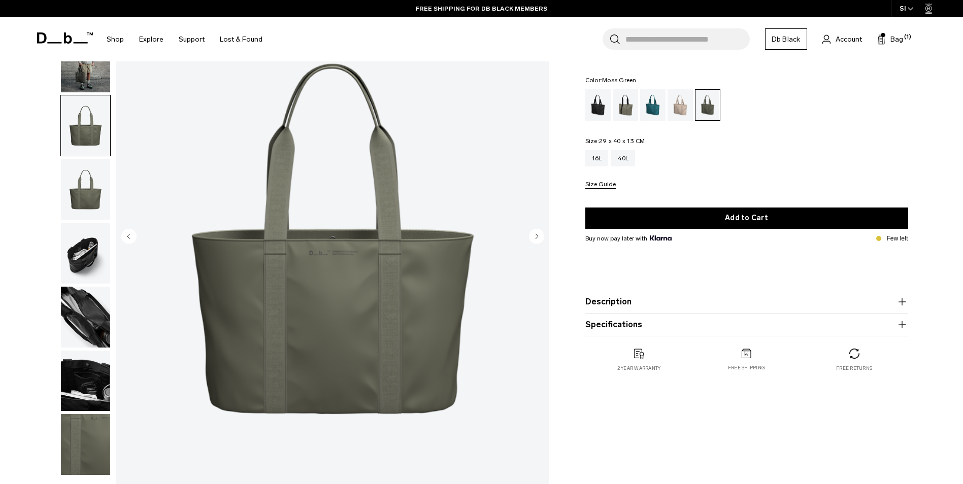
click at [87, 271] on img "button" at bounding box center [85, 253] width 49 height 61
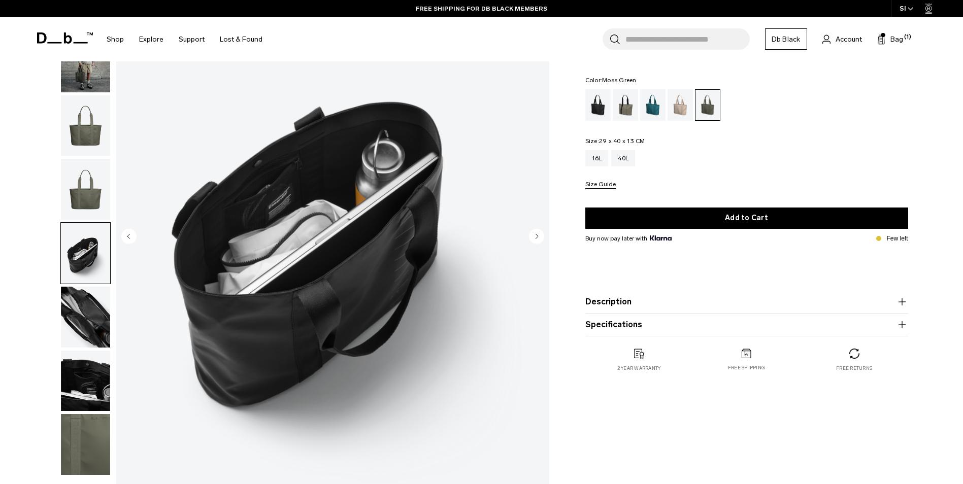
click at [87, 289] on img "button" at bounding box center [85, 317] width 49 height 61
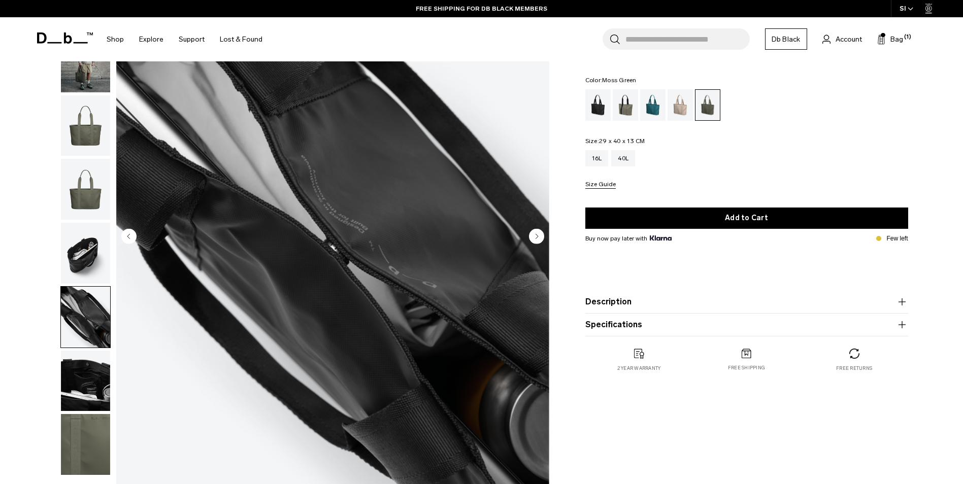
click at [85, 371] on img "button" at bounding box center [85, 381] width 49 height 61
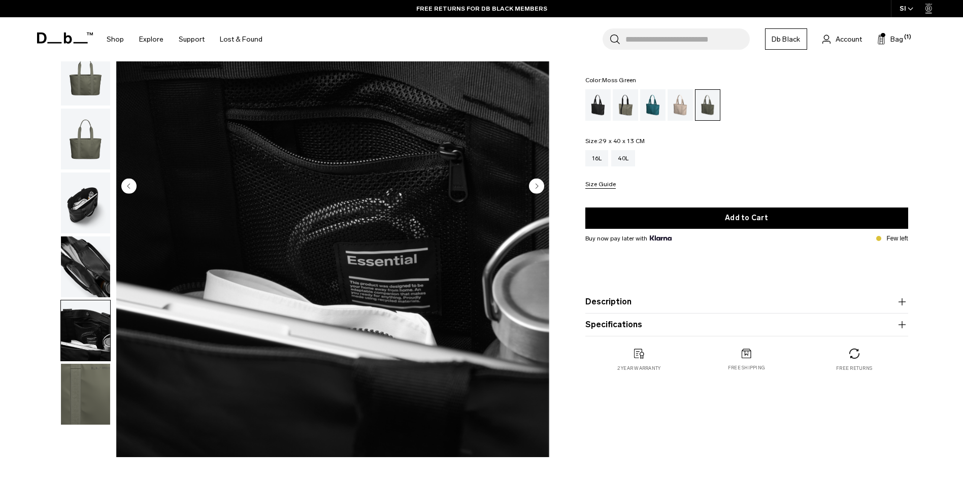
scroll to position [219, 0]
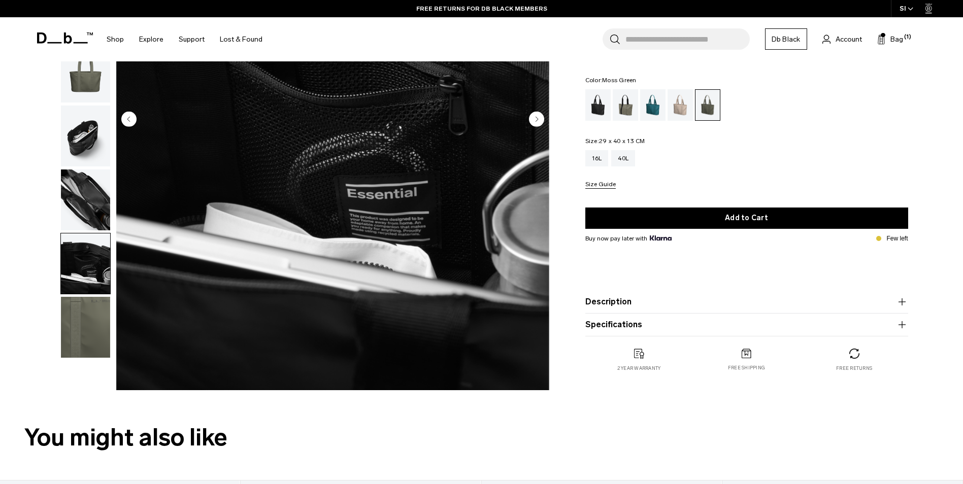
click at [87, 325] on img "button" at bounding box center [85, 327] width 49 height 61
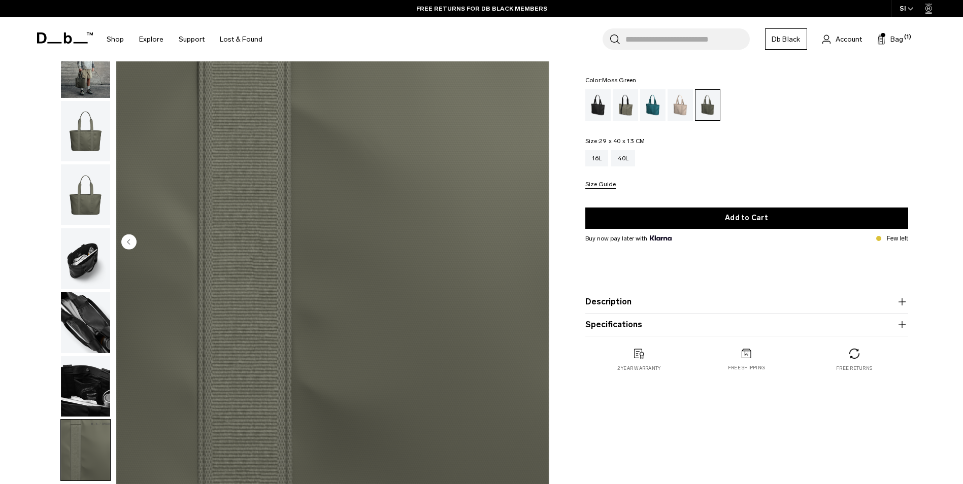
scroll to position [95, 0]
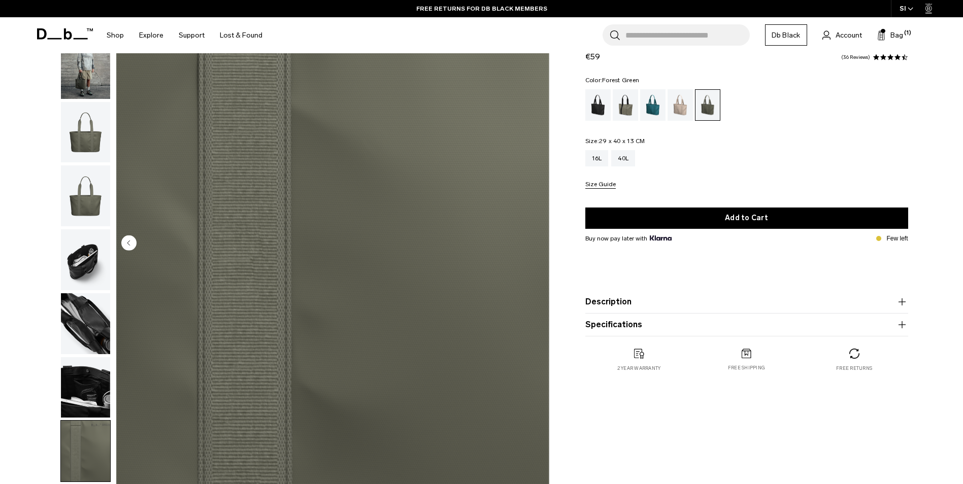
click at [623, 107] on div "Forest Green" at bounding box center [626, 104] width 26 height 31
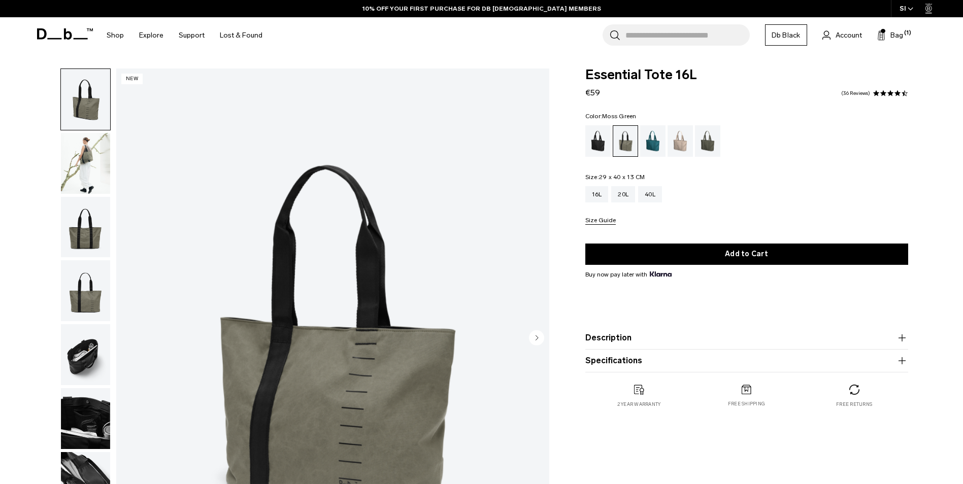
click at [711, 142] on div "Moss Green" at bounding box center [708, 140] width 26 height 31
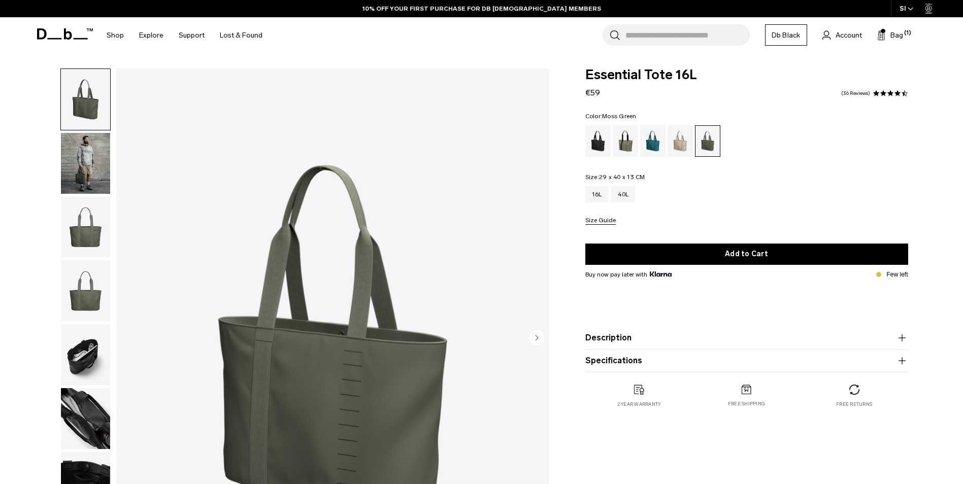
click at [87, 160] on img "button" at bounding box center [85, 163] width 49 height 61
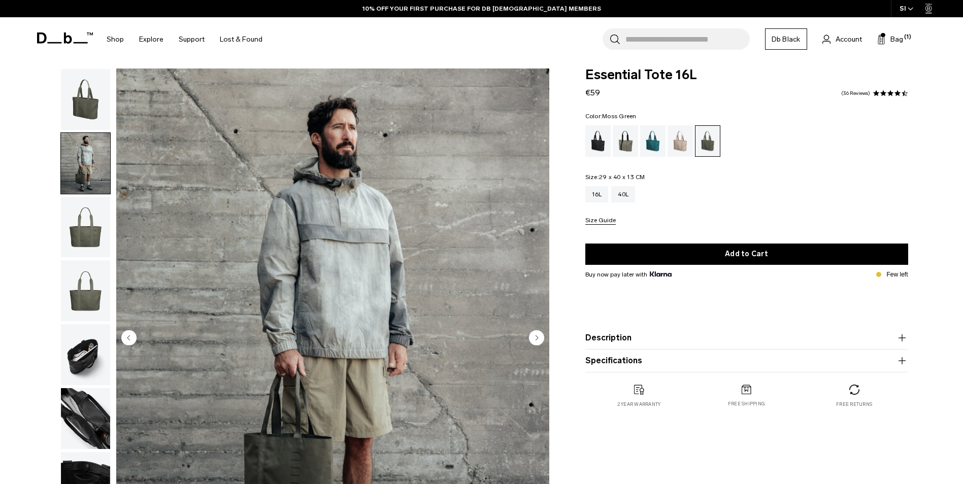
scroll to position [157, 0]
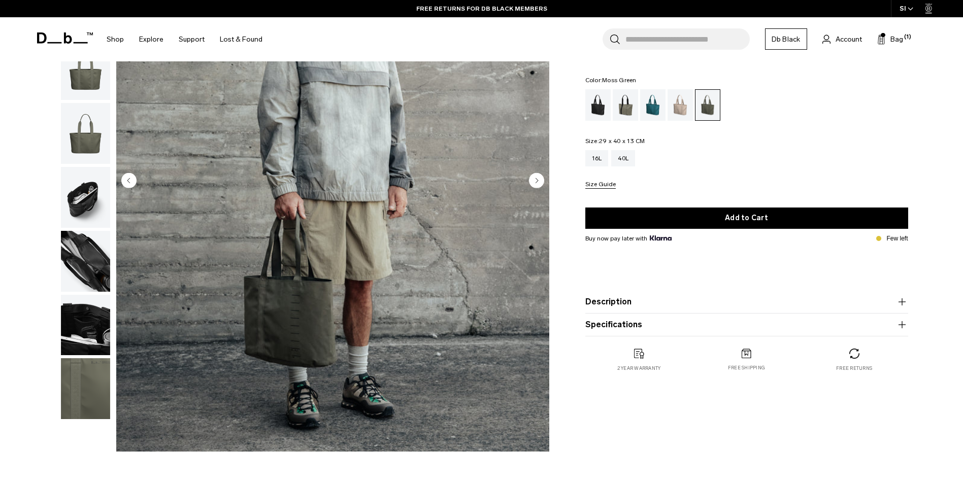
click at [621, 302] on button "Description" at bounding box center [746, 302] width 323 height 12
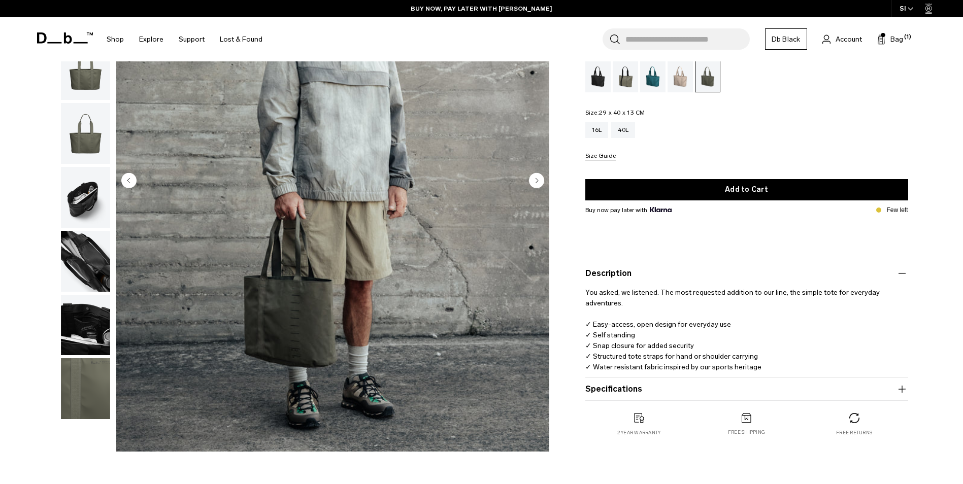
click at [84, 79] on img "button" at bounding box center [85, 70] width 49 height 61
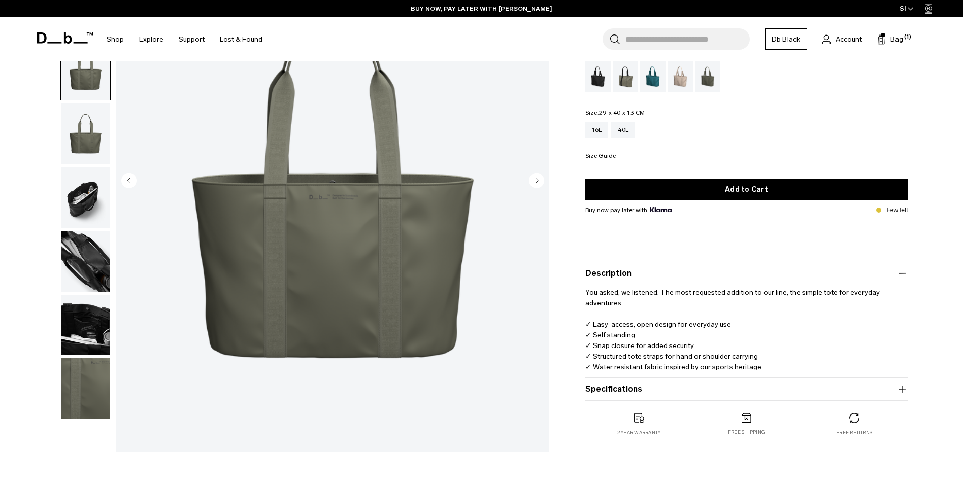
click at [85, 116] on img "button" at bounding box center [85, 133] width 49 height 61
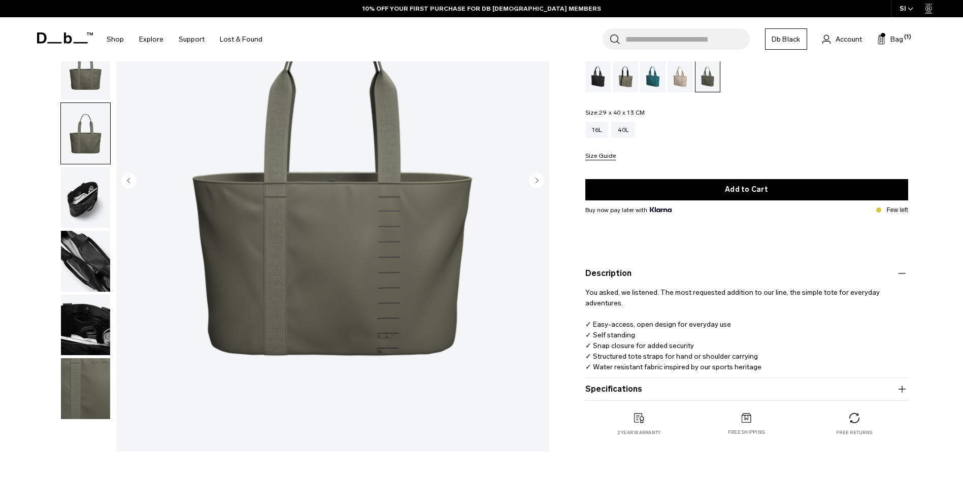
click at [86, 191] on img "button" at bounding box center [85, 197] width 49 height 61
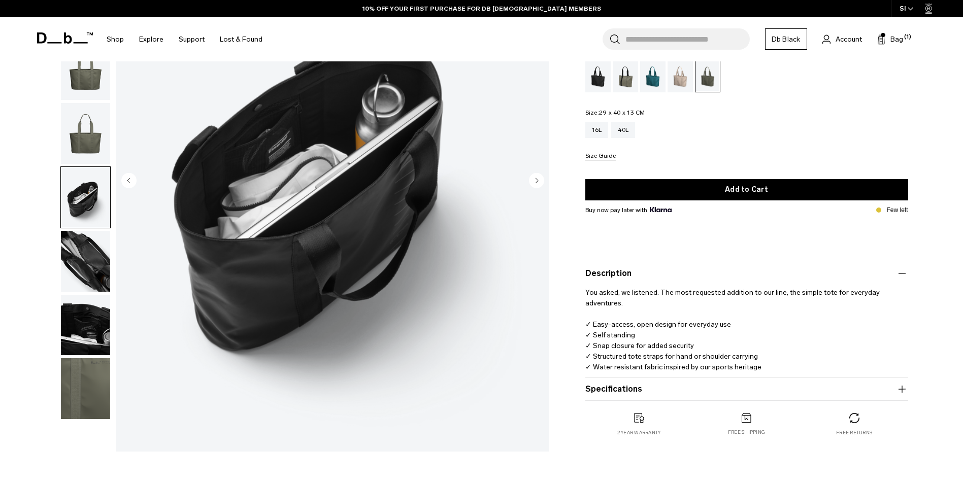
click at [90, 253] on img "button" at bounding box center [85, 261] width 49 height 61
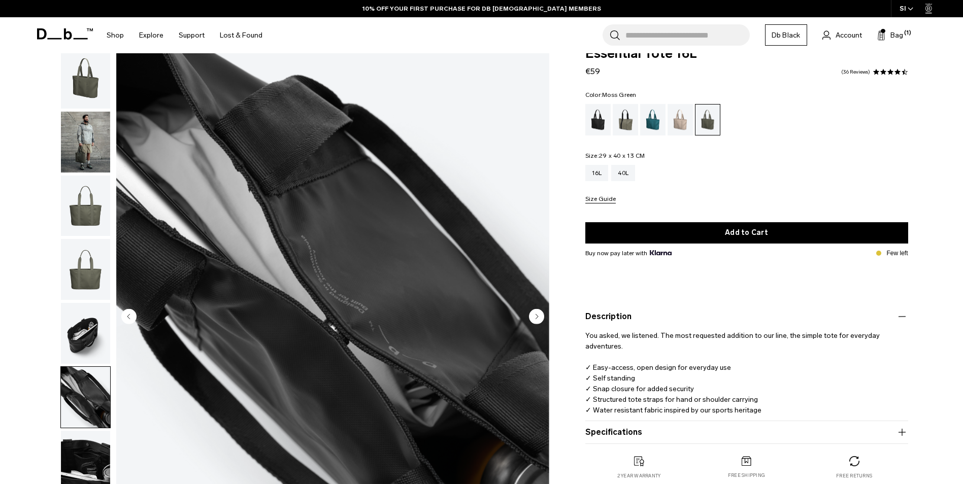
scroll to position [0, 0]
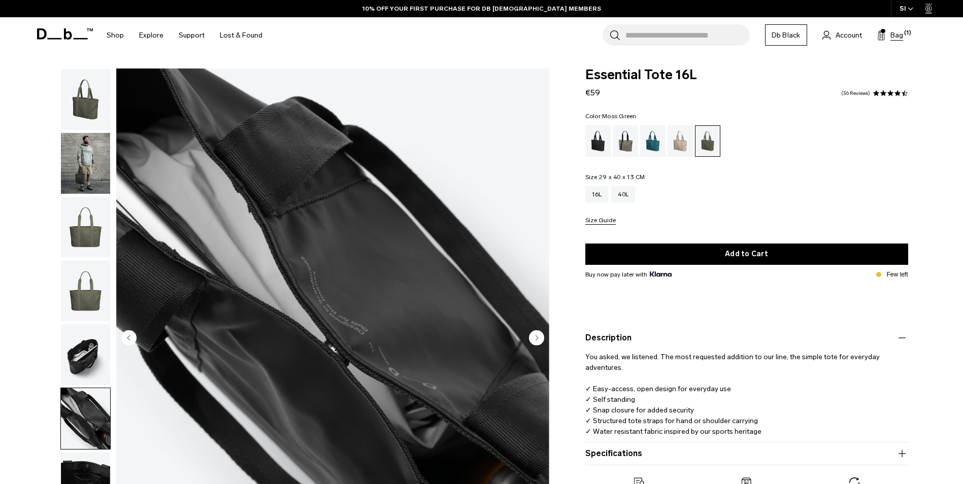
click at [887, 38] on button "Bag (1)" at bounding box center [890, 35] width 26 height 12
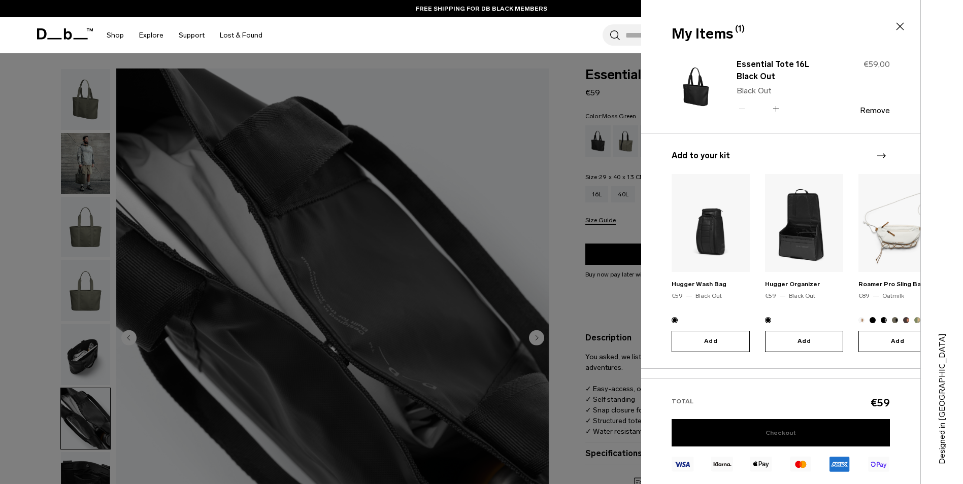
click at [789, 435] on link "Checkout" at bounding box center [780, 432] width 218 height 27
